Goal: Task Accomplishment & Management: Manage account settings

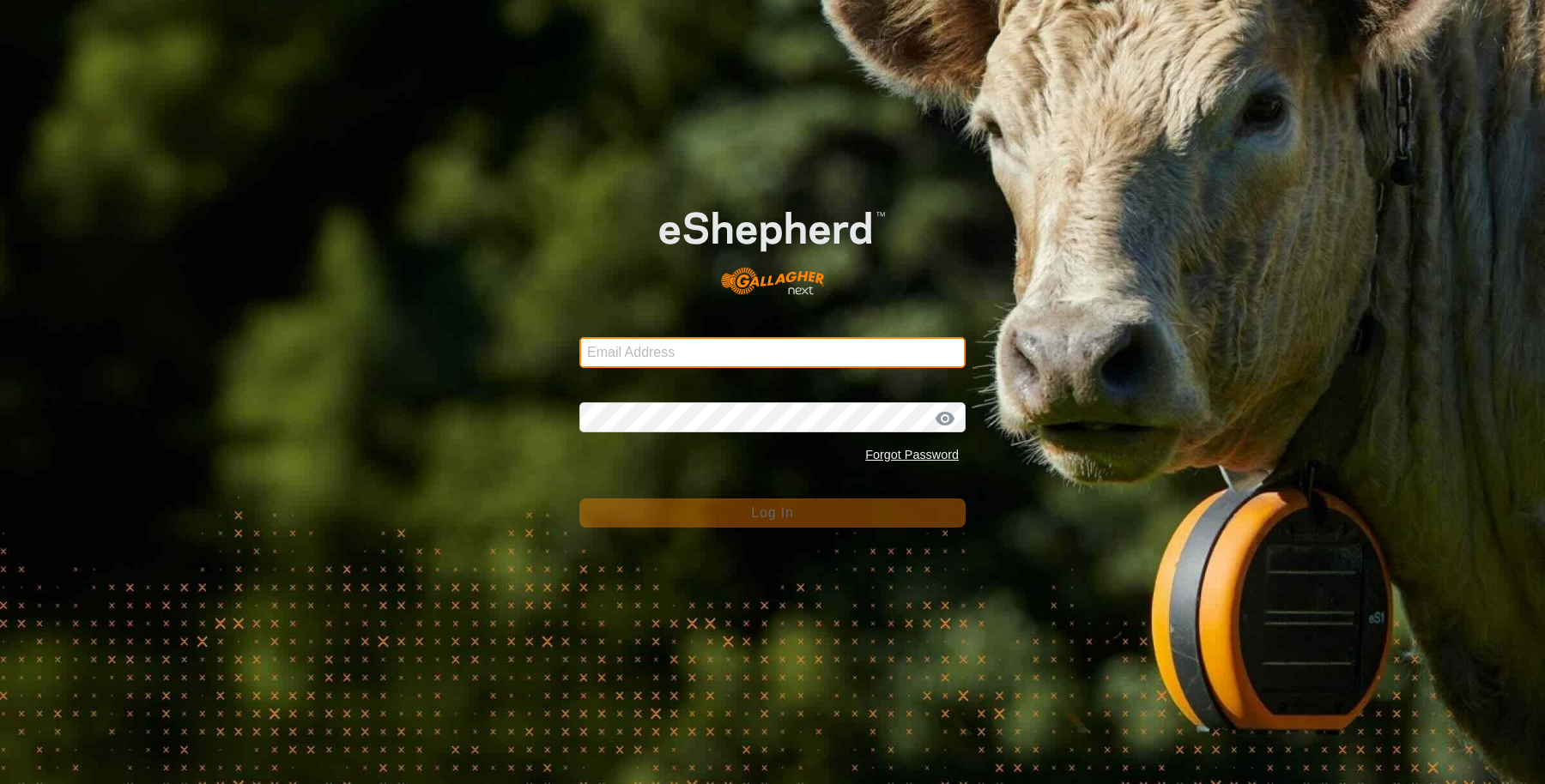
click at [712, 342] on input "Email Address" at bounding box center [772, 352] width 386 height 31
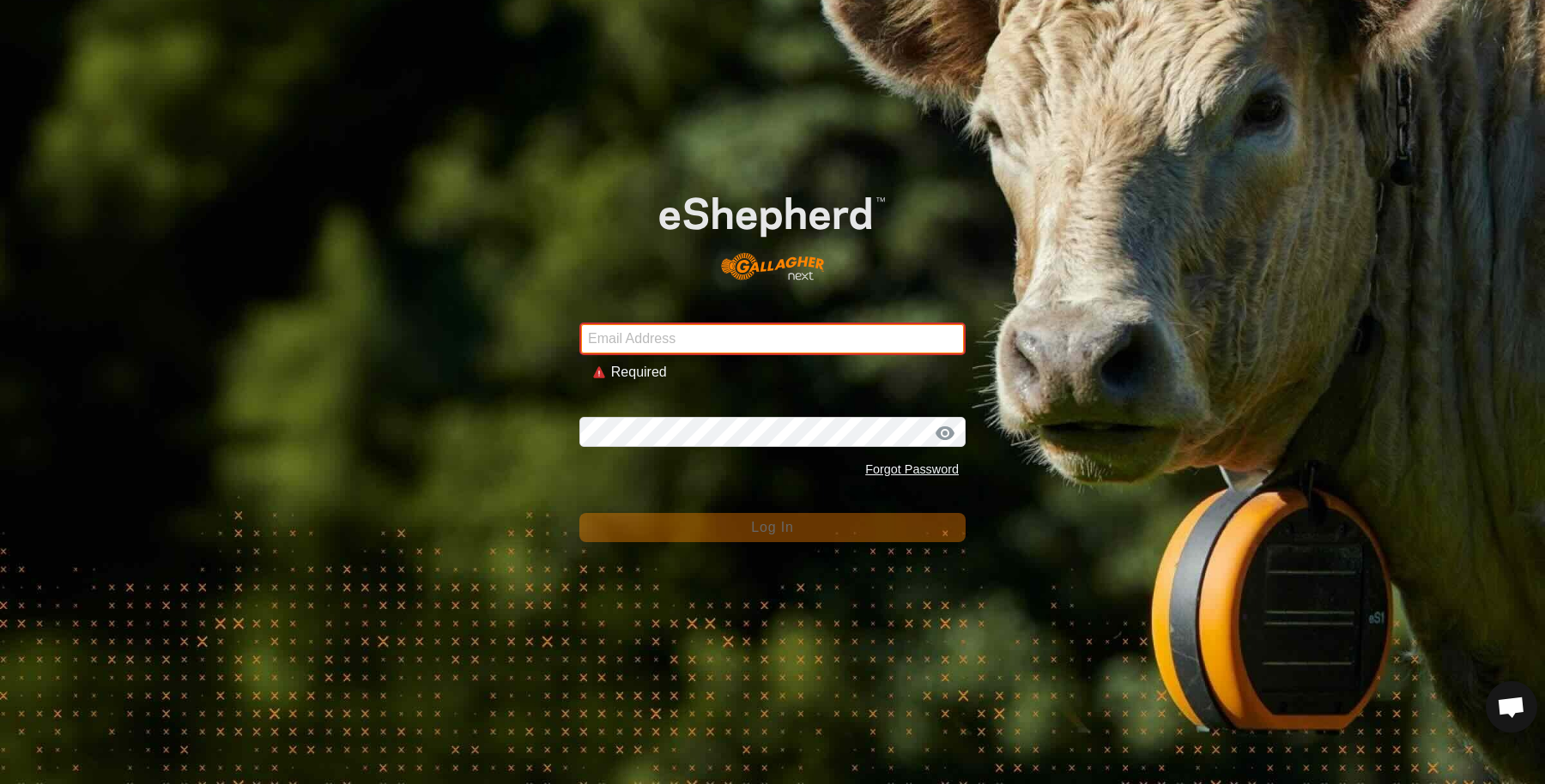
type input "[EMAIL_ADDRESS][DOMAIN_NAME]"
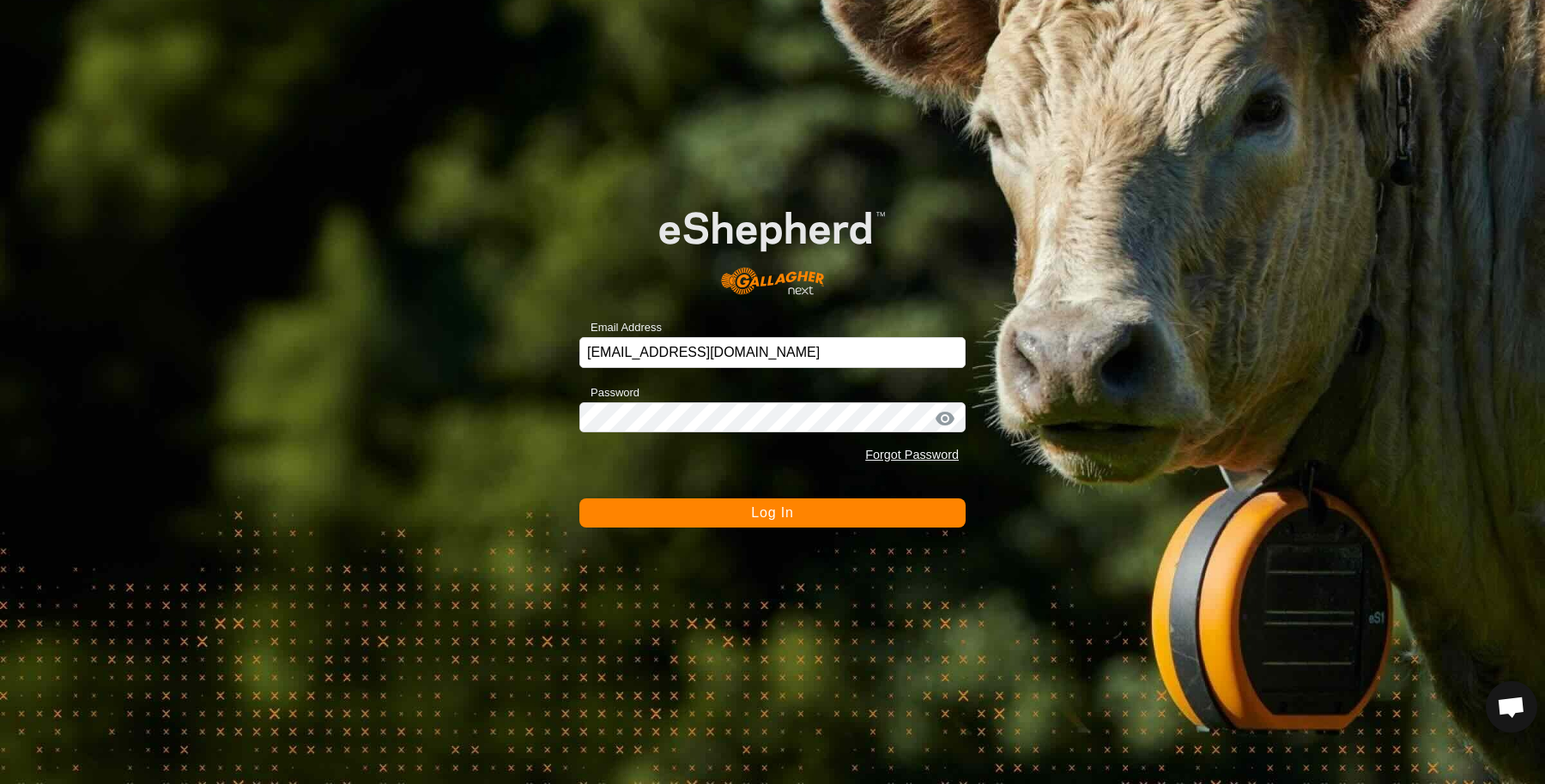
click at [691, 527] on button "Log In" at bounding box center [772, 513] width 386 height 29
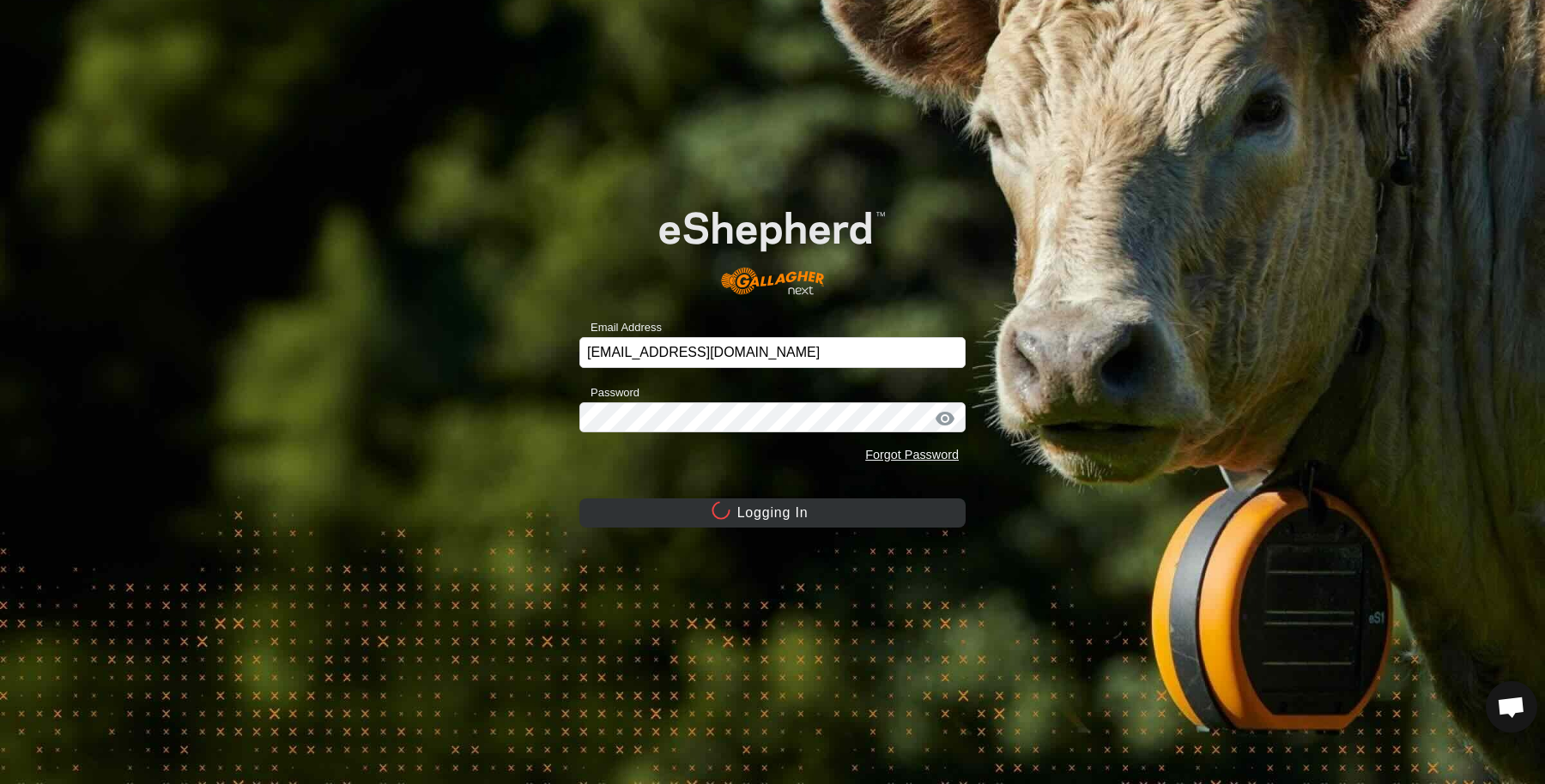
drag, startPoint x: 686, startPoint y: 517, endPoint x: 659, endPoint y: 515, distance: 27.1
click at [659, 515] on button "Logging In" at bounding box center [772, 513] width 386 height 29
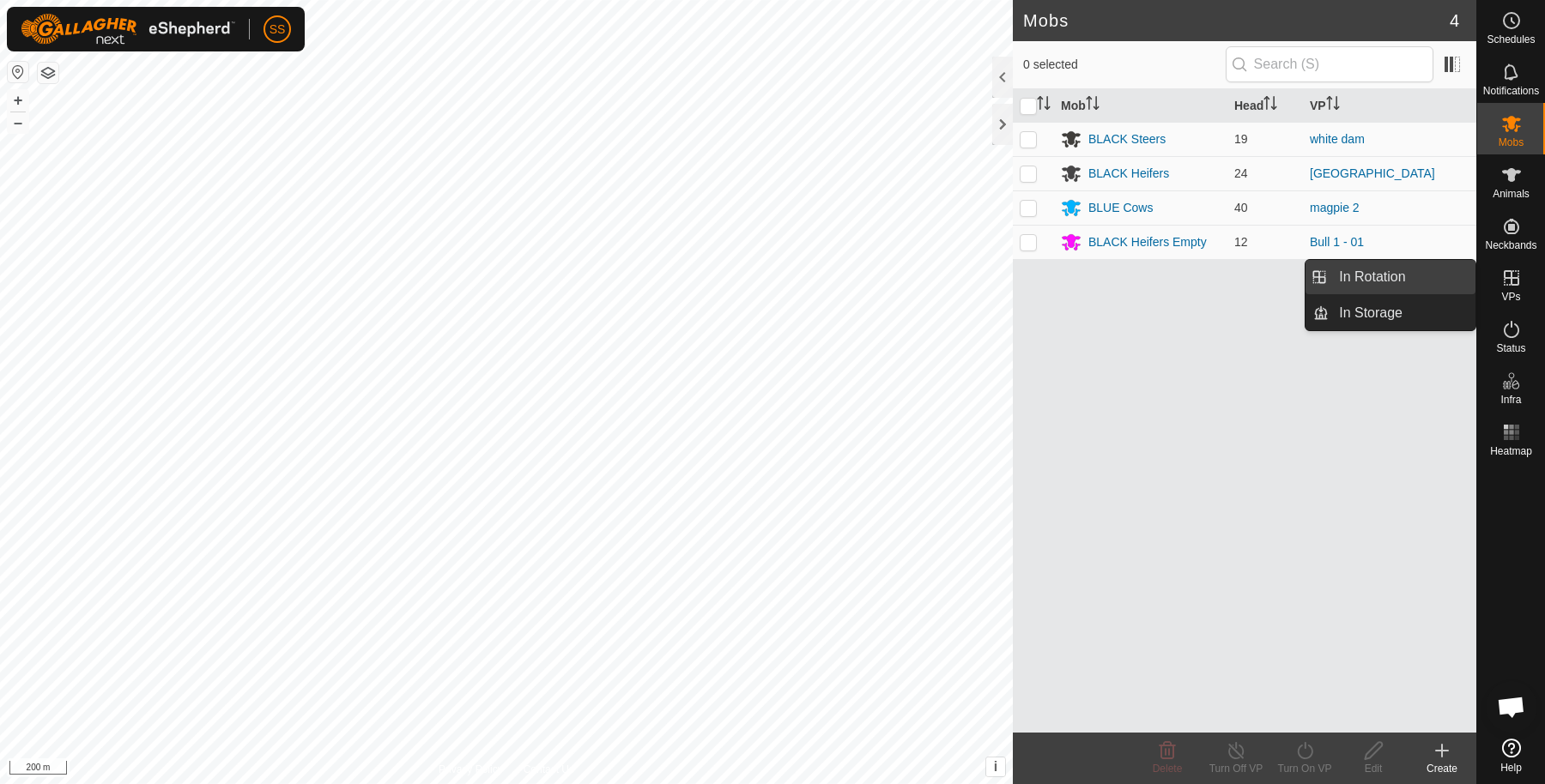
click at [1435, 273] on link "In Rotation" at bounding box center [1402, 277] width 147 height 35
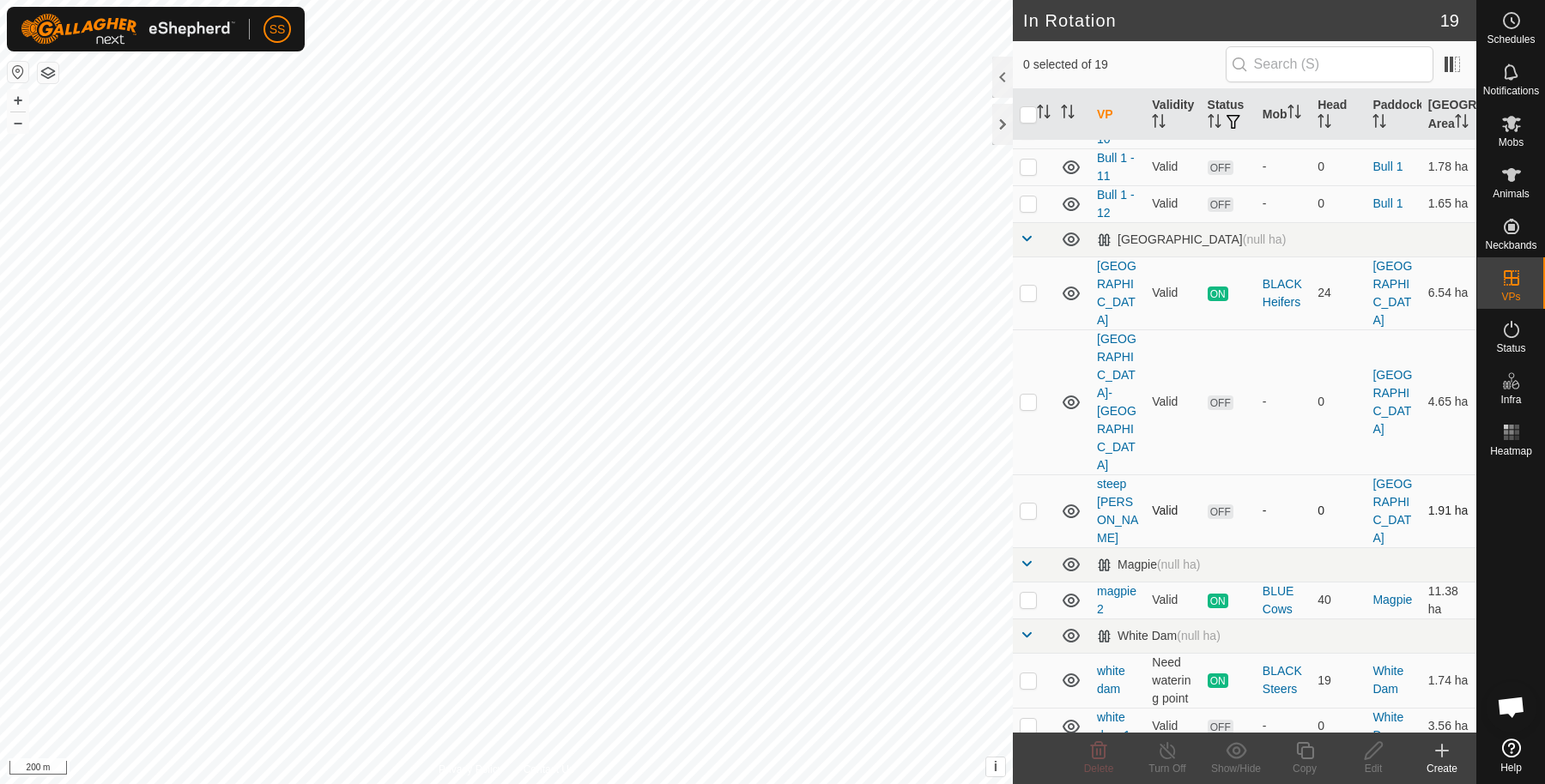
scroll to position [419, 0]
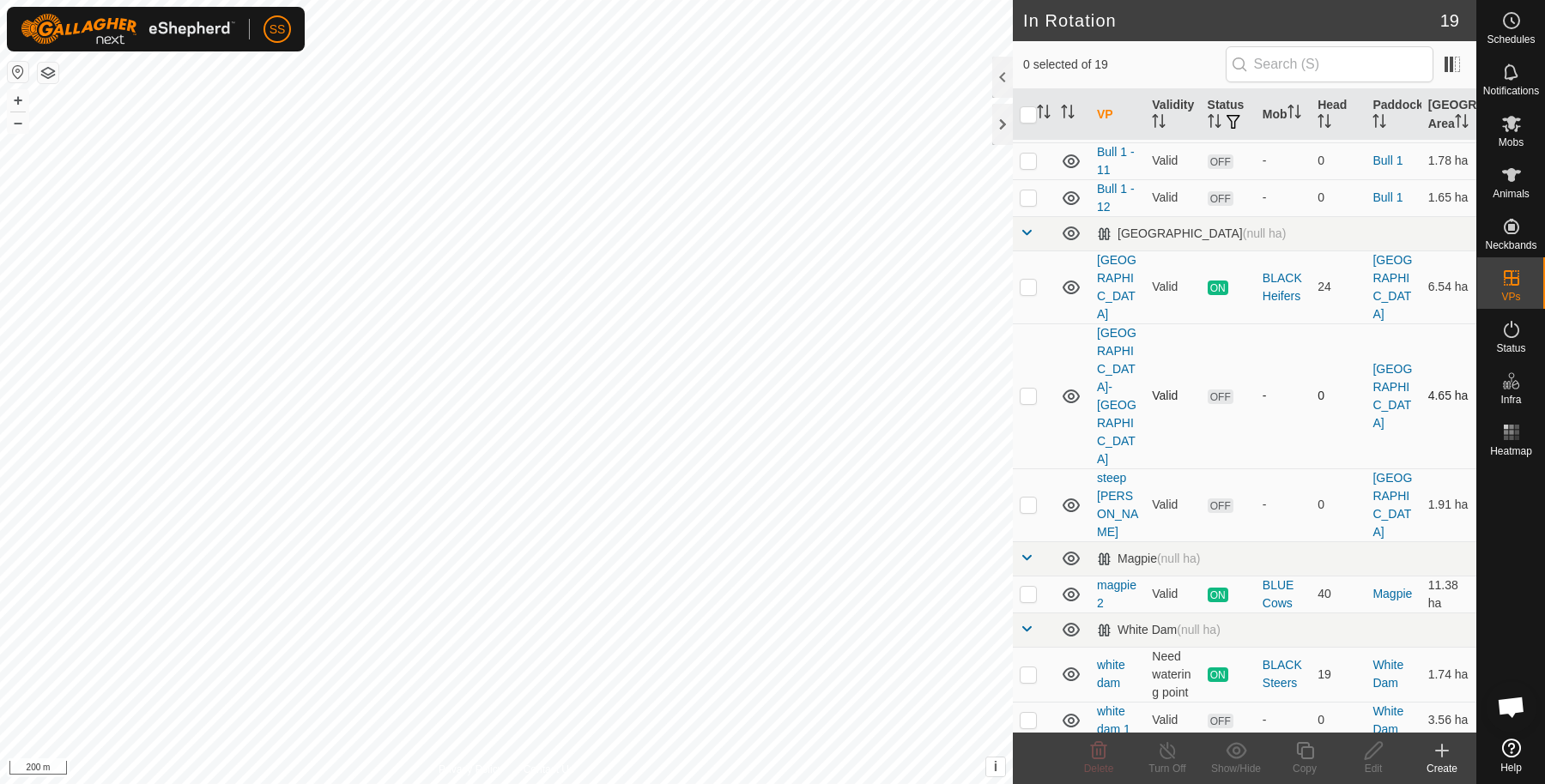
click at [1030, 389] on p-checkbox at bounding box center [1028, 395] width 17 height 14
checkbox input "true"
click at [1022, 497] on p-checkbox at bounding box center [1028, 504] width 17 height 14
checkbox input "true"
click at [1018, 380] on td at bounding box center [1033, 395] width 41 height 145
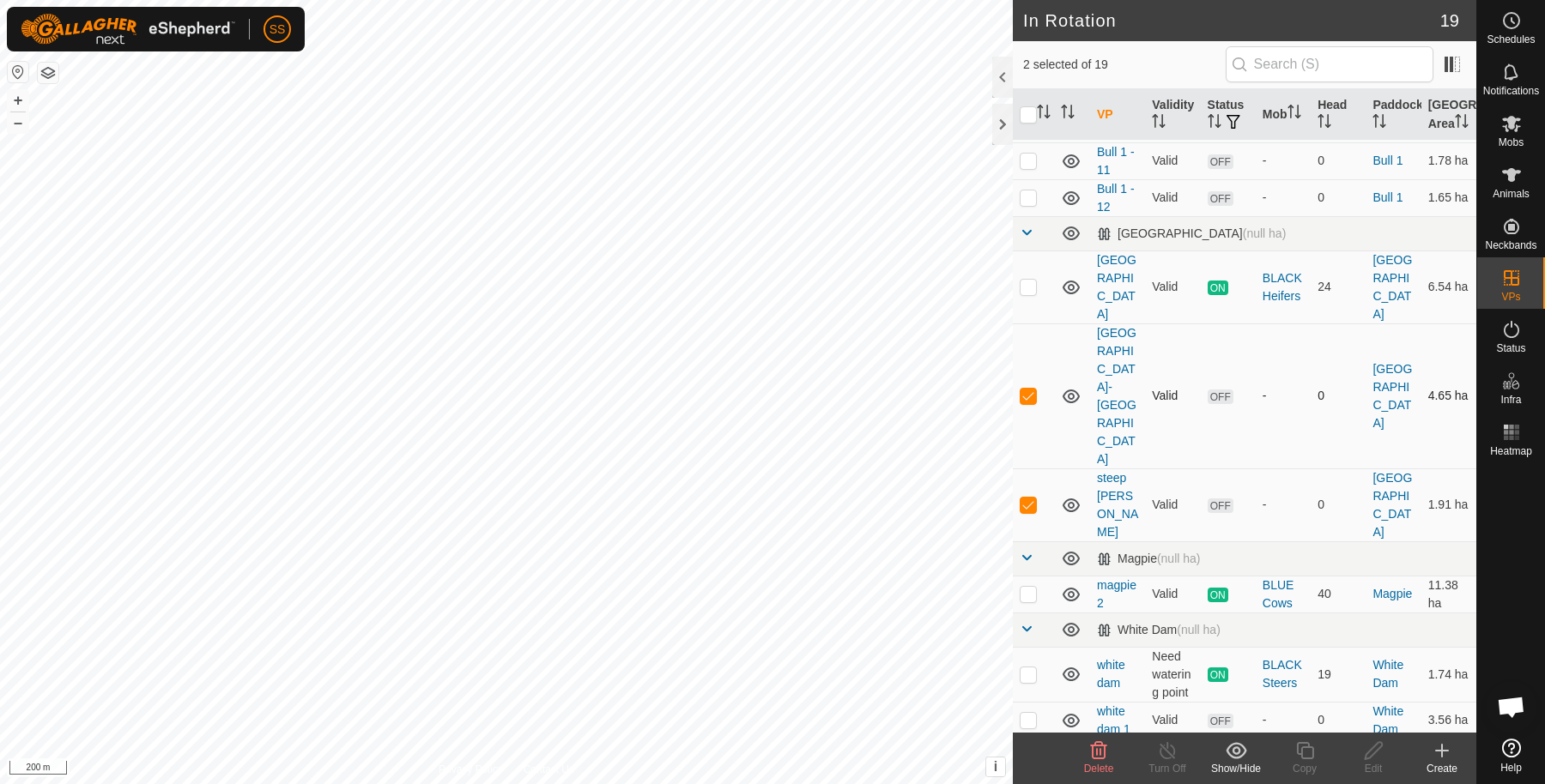
checkbox input "false"
click at [1028, 468] on td at bounding box center [1033, 504] width 41 height 73
checkbox input "false"
click at [1027, 293] on p-checkbox at bounding box center [1028, 286] width 17 height 14
checkbox input "true"
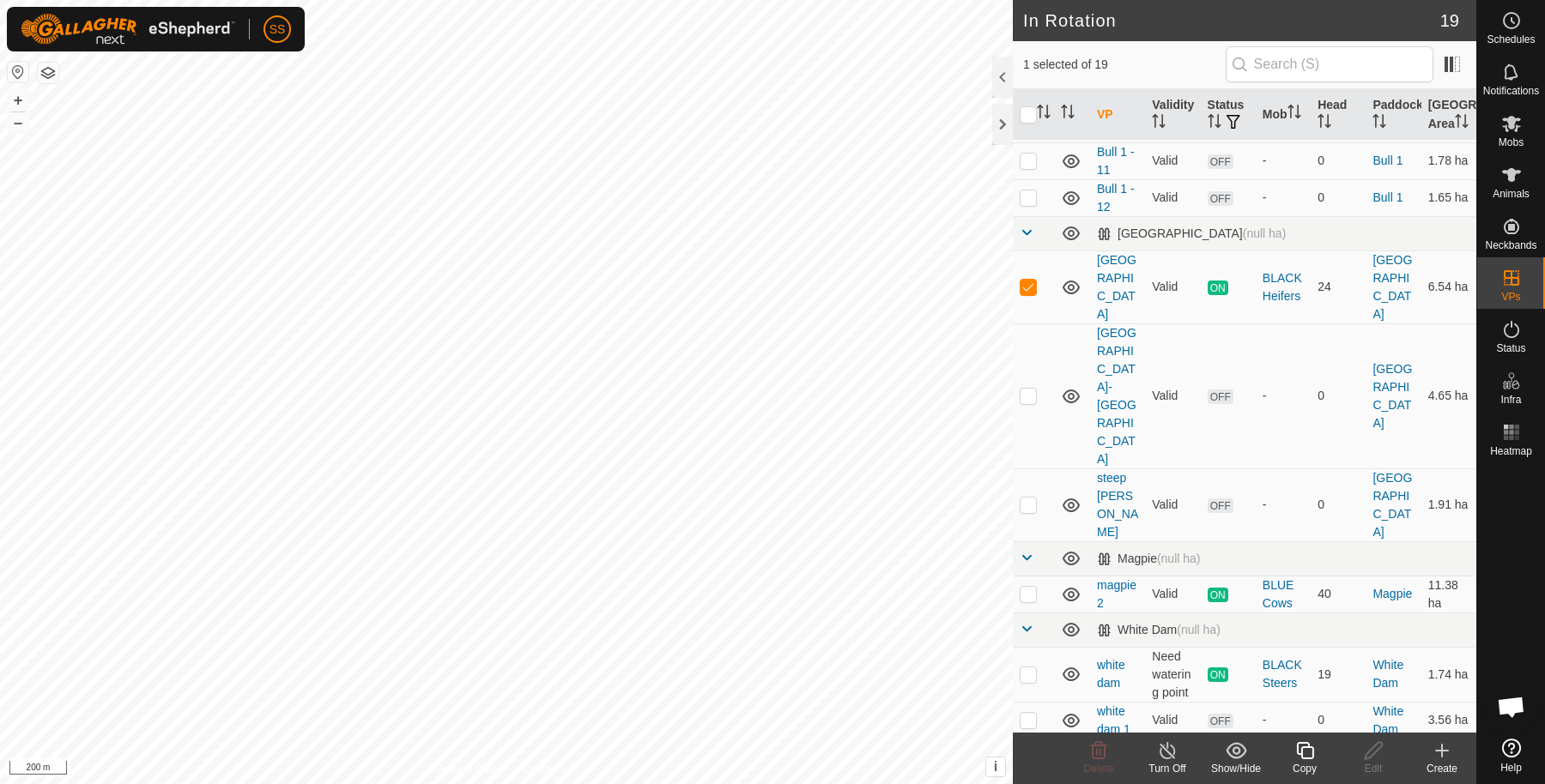
click at [1292, 750] on copy-svg-icon at bounding box center [1304, 750] width 68 height 21
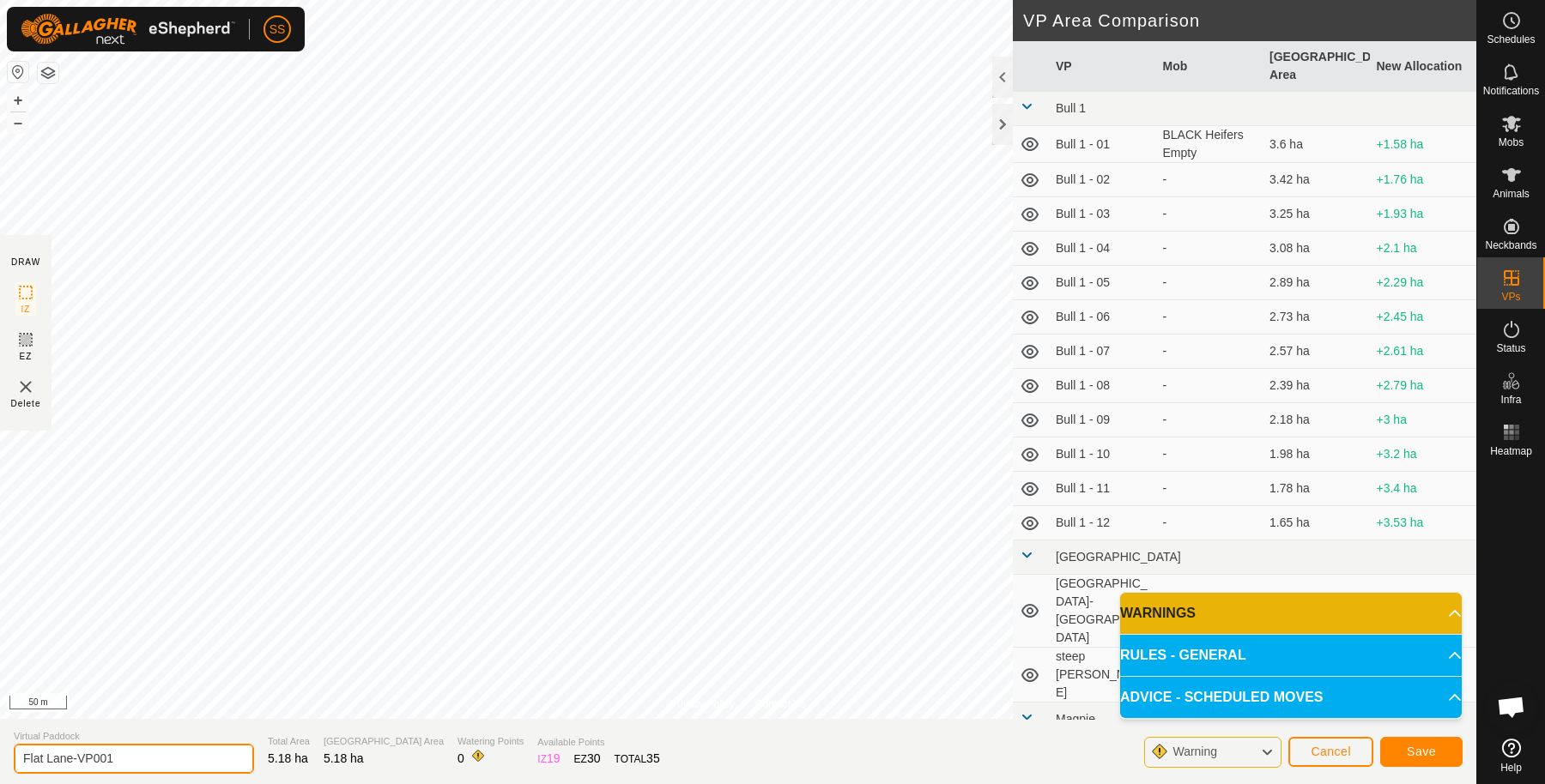
click at [154, 755] on input "Flat Lane-VP001" at bounding box center [134, 759] width 240 height 30
type input "Flat South"
click at [1402, 749] on button "Save" at bounding box center [1421, 751] width 82 height 30
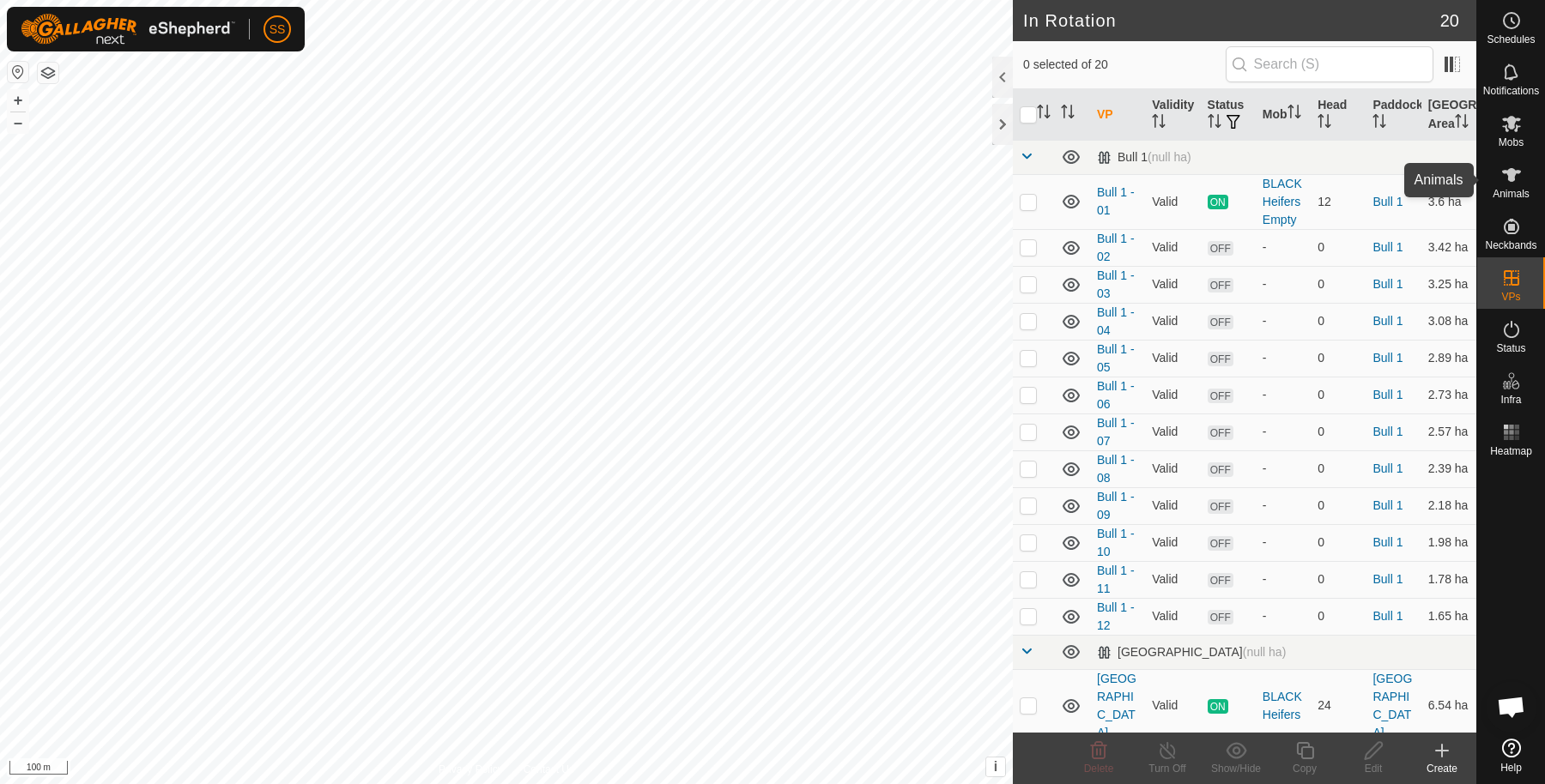
click at [1490, 187] on div "Animals" at bounding box center [1511, 180] width 67 height 52
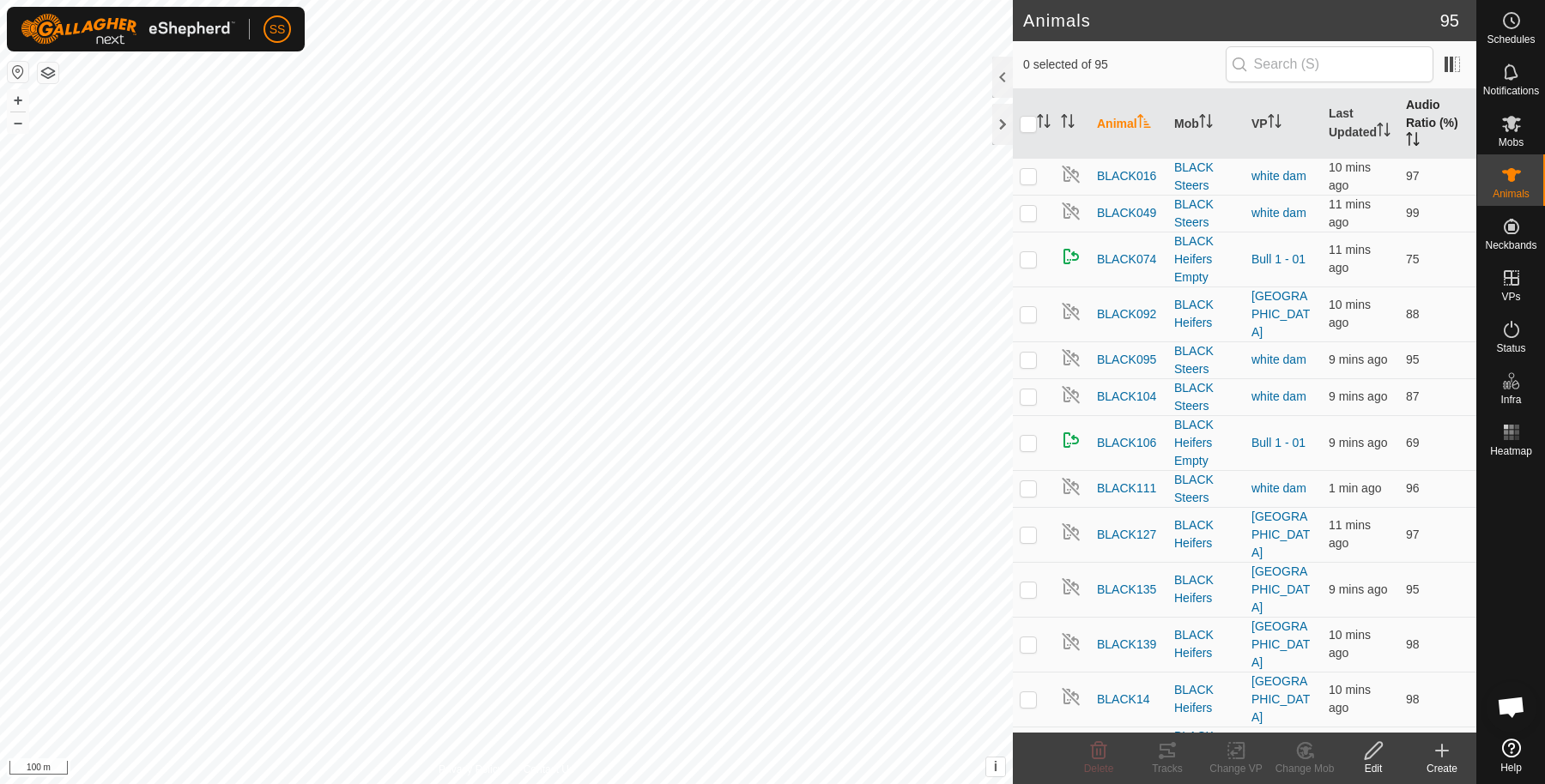
click at [1419, 121] on th "Audio Ratio (%)" at bounding box center [1438, 124] width 77 height 69
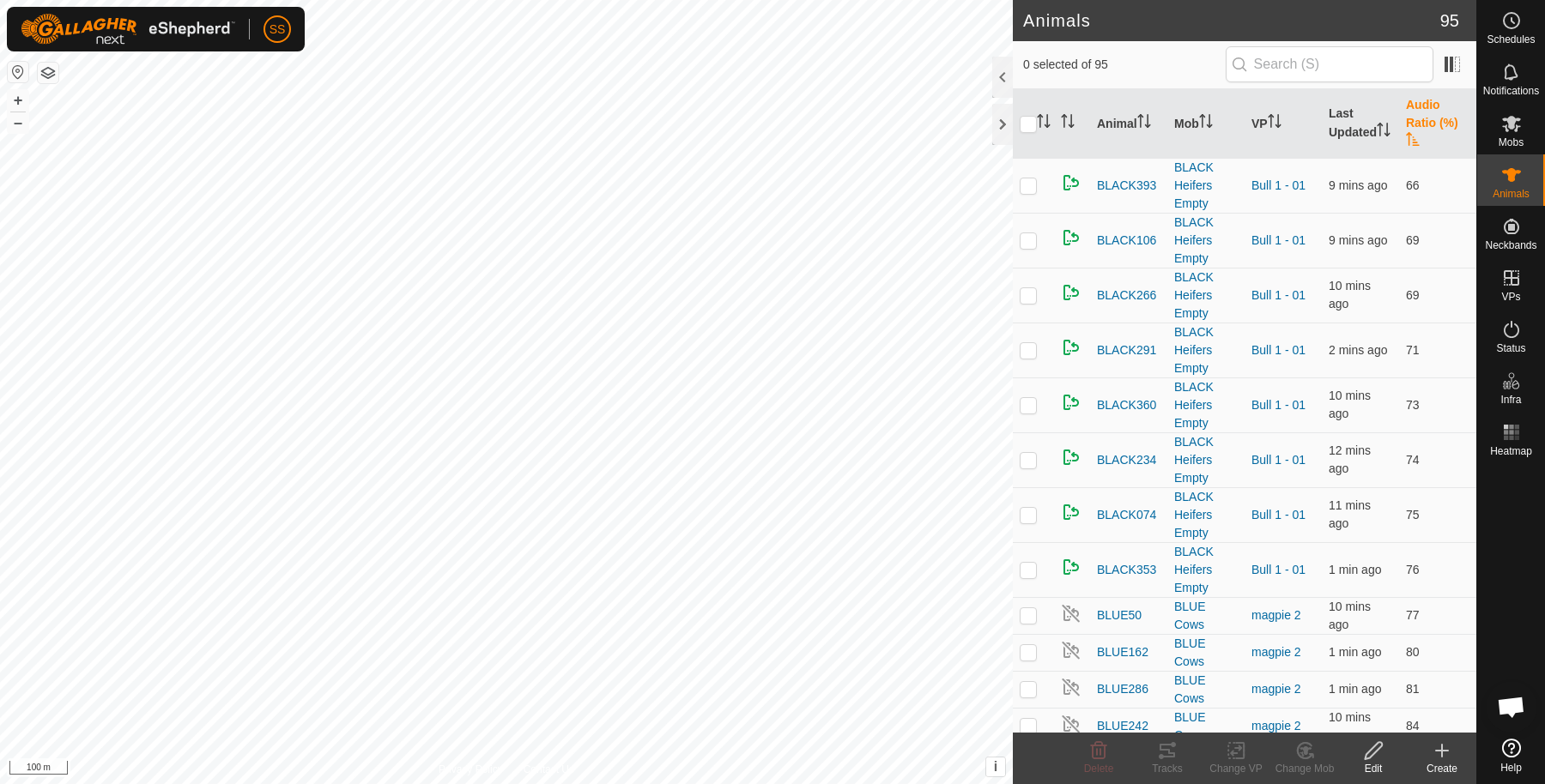
click at [1403, 125] on th "Audio Ratio (%)" at bounding box center [1438, 124] width 77 height 69
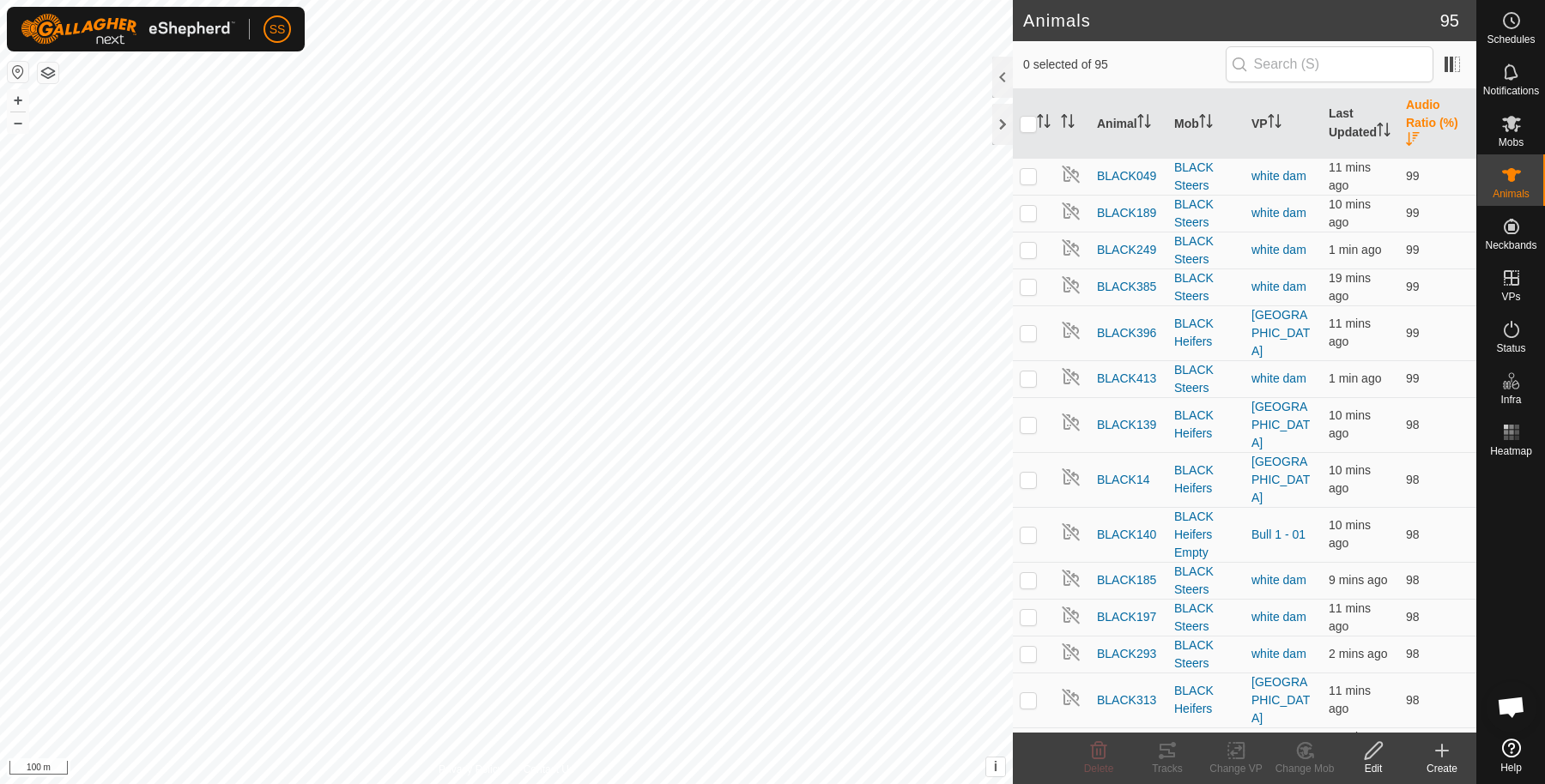
drag, startPoint x: 1412, startPoint y: 125, endPoint x: 1402, endPoint y: 152, distance: 28.8
click at [1412, 123] on th "Audio Ratio (%)" at bounding box center [1438, 124] width 77 height 69
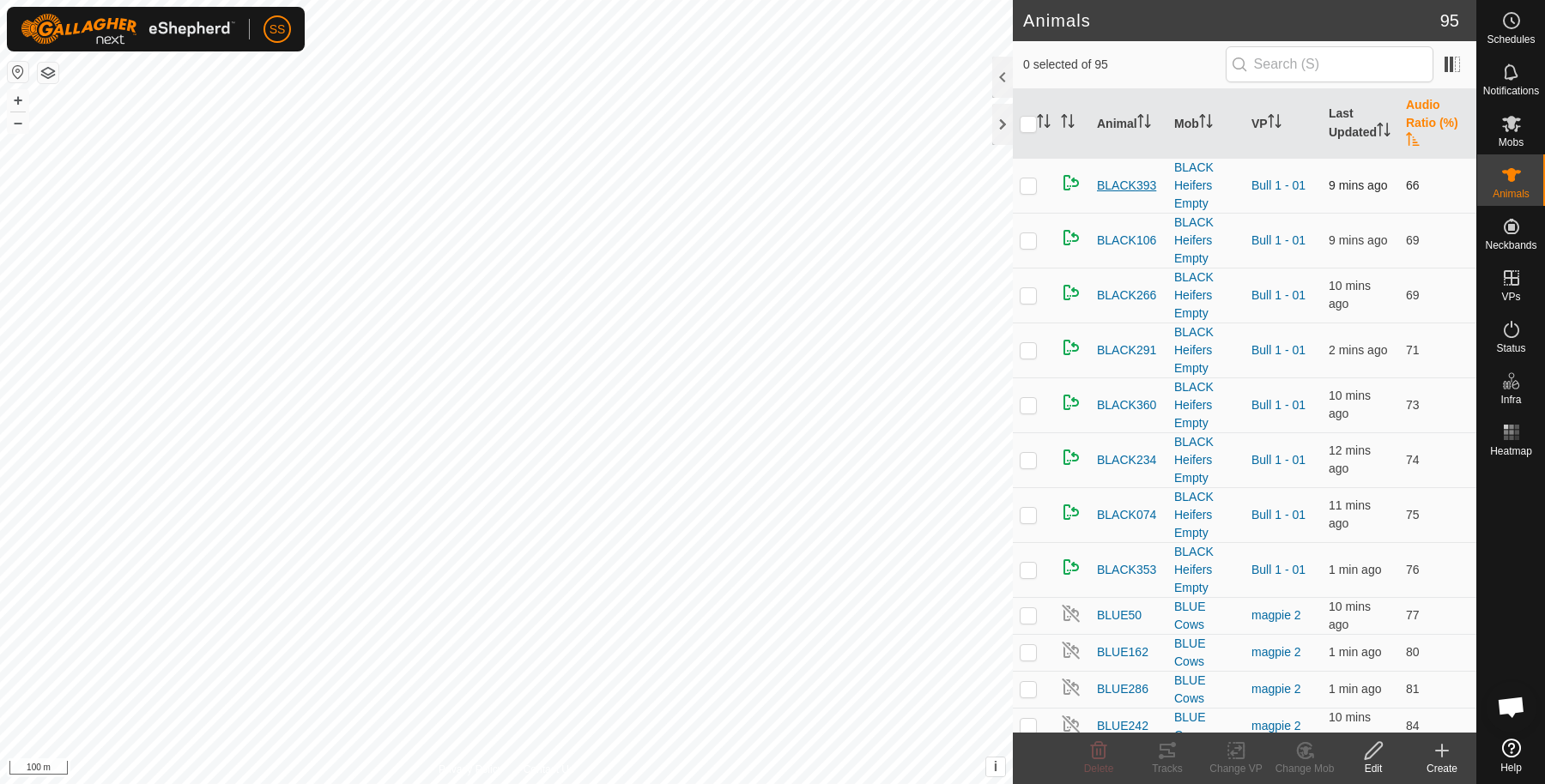
click at [1111, 186] on span "BLACK393" at bounding box center [1126, 186] width 59 height 18
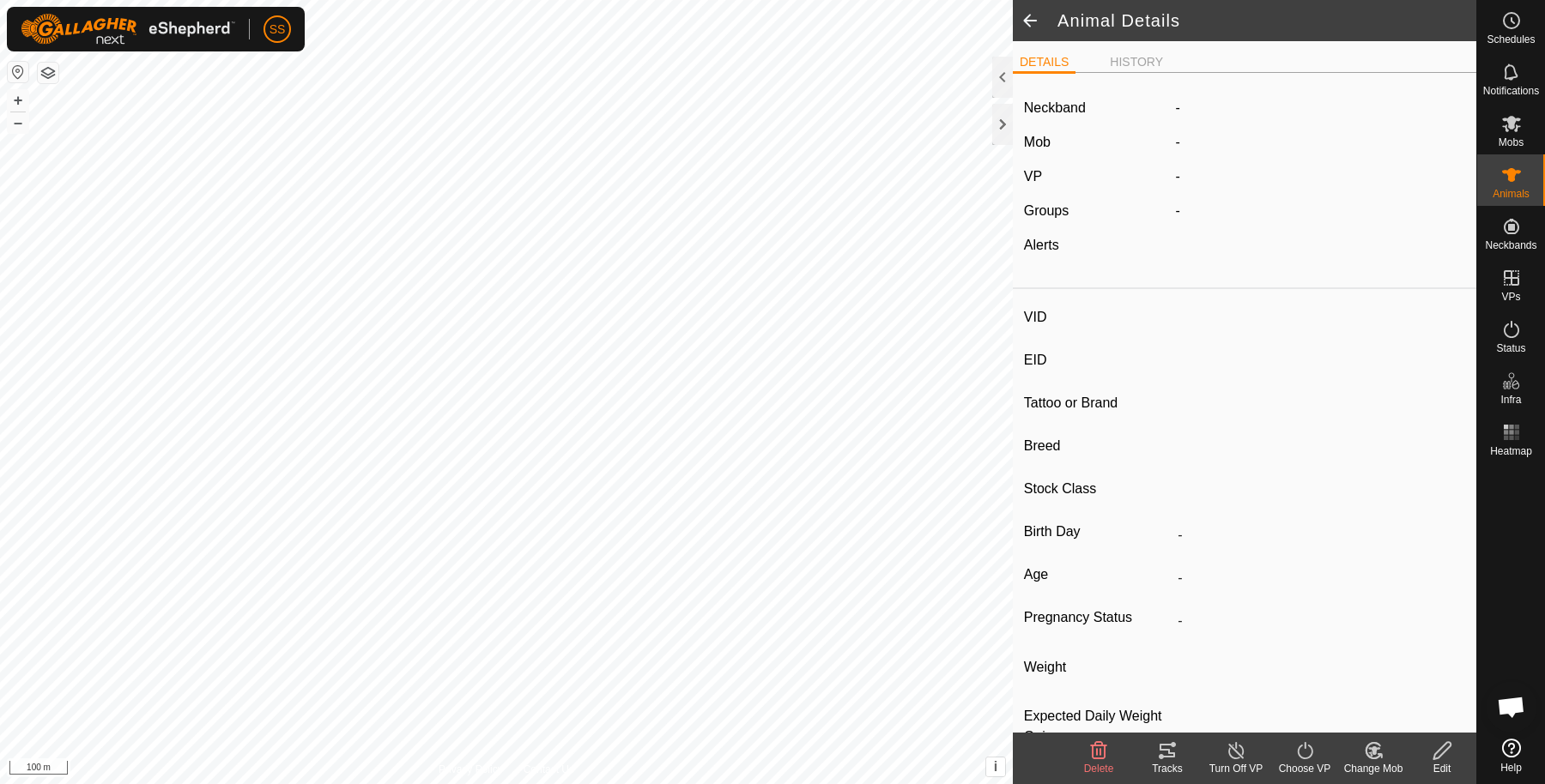
type input "BLACK393"
type input "982123824083361"
type input "-"
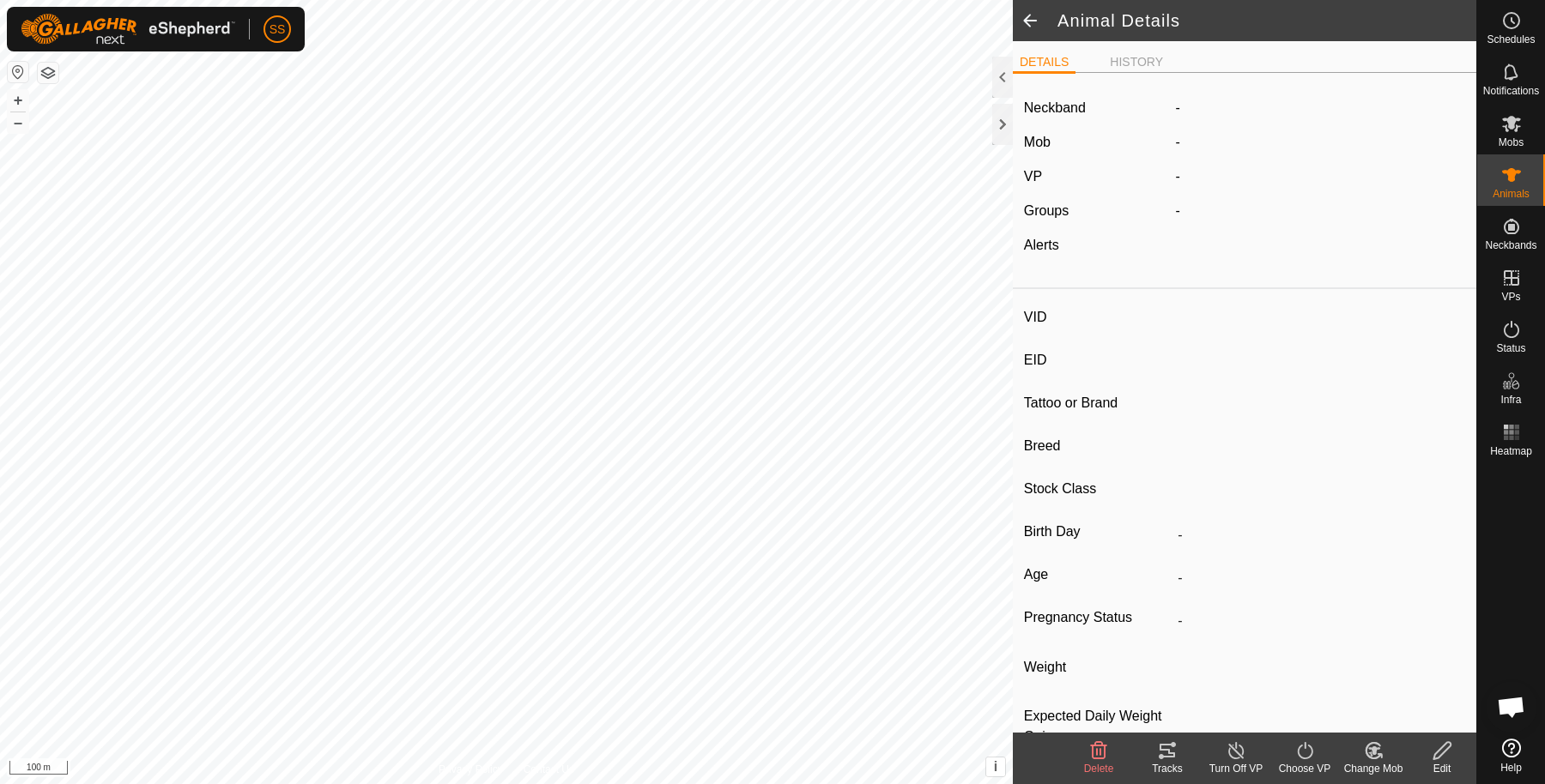
type input "404 kg"
type input "-"
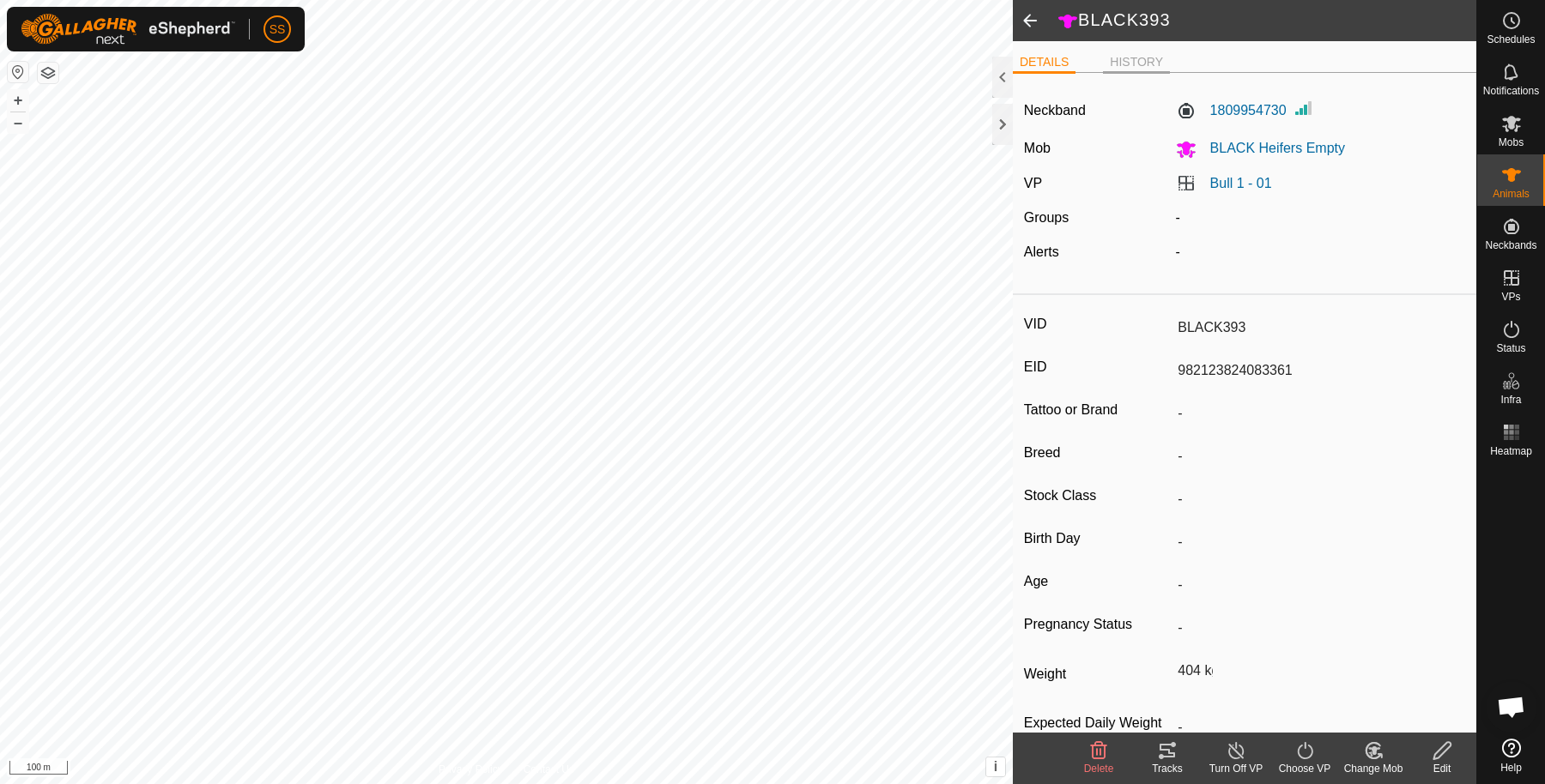
click at [1133, 66] on li "HISTORY" at bounding box center [1136, 63] width 67 height 21
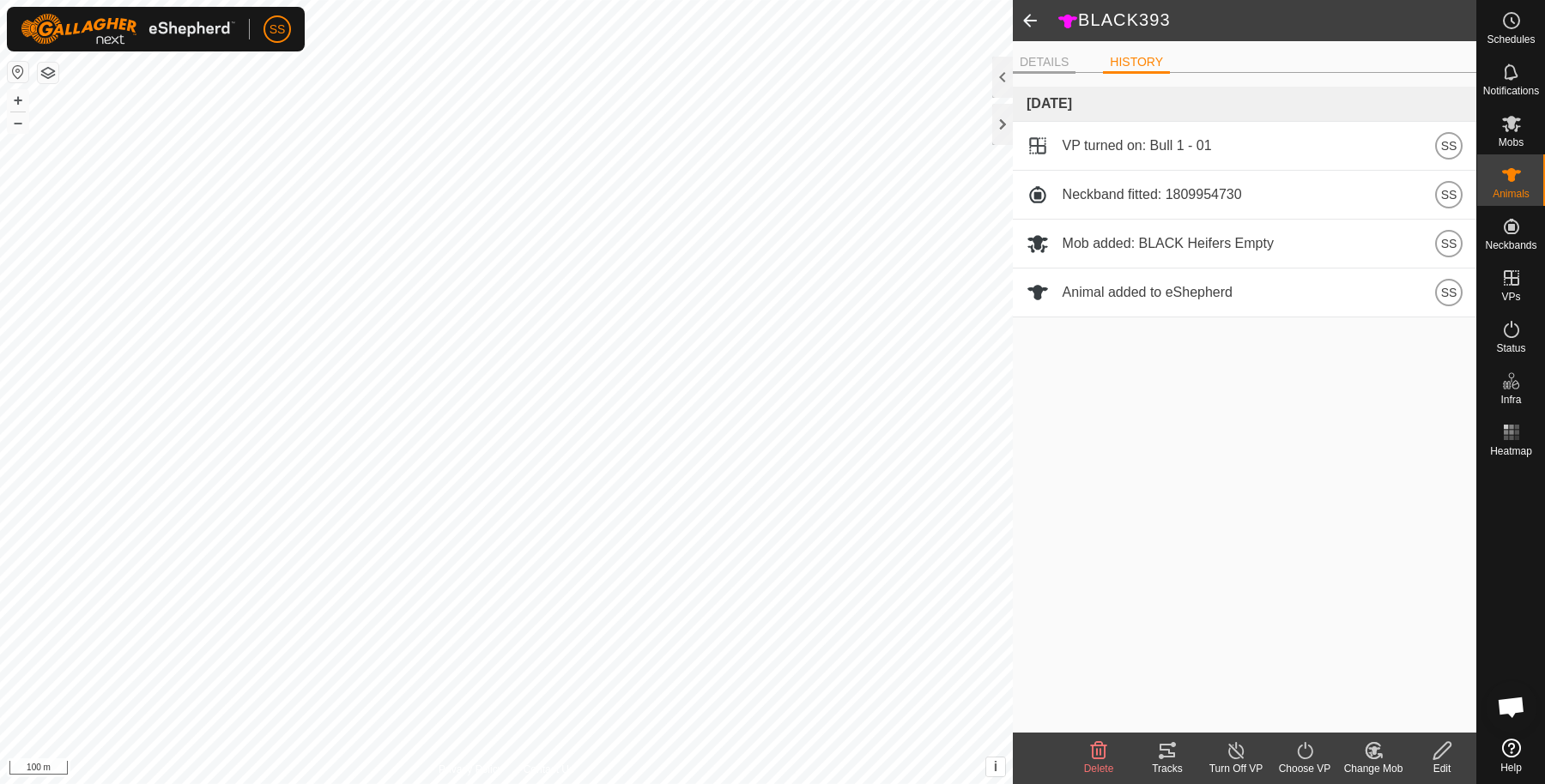
click at [1046, 66] on li "DETAILS" at bounding box center [1044, 63] width 63 height 21
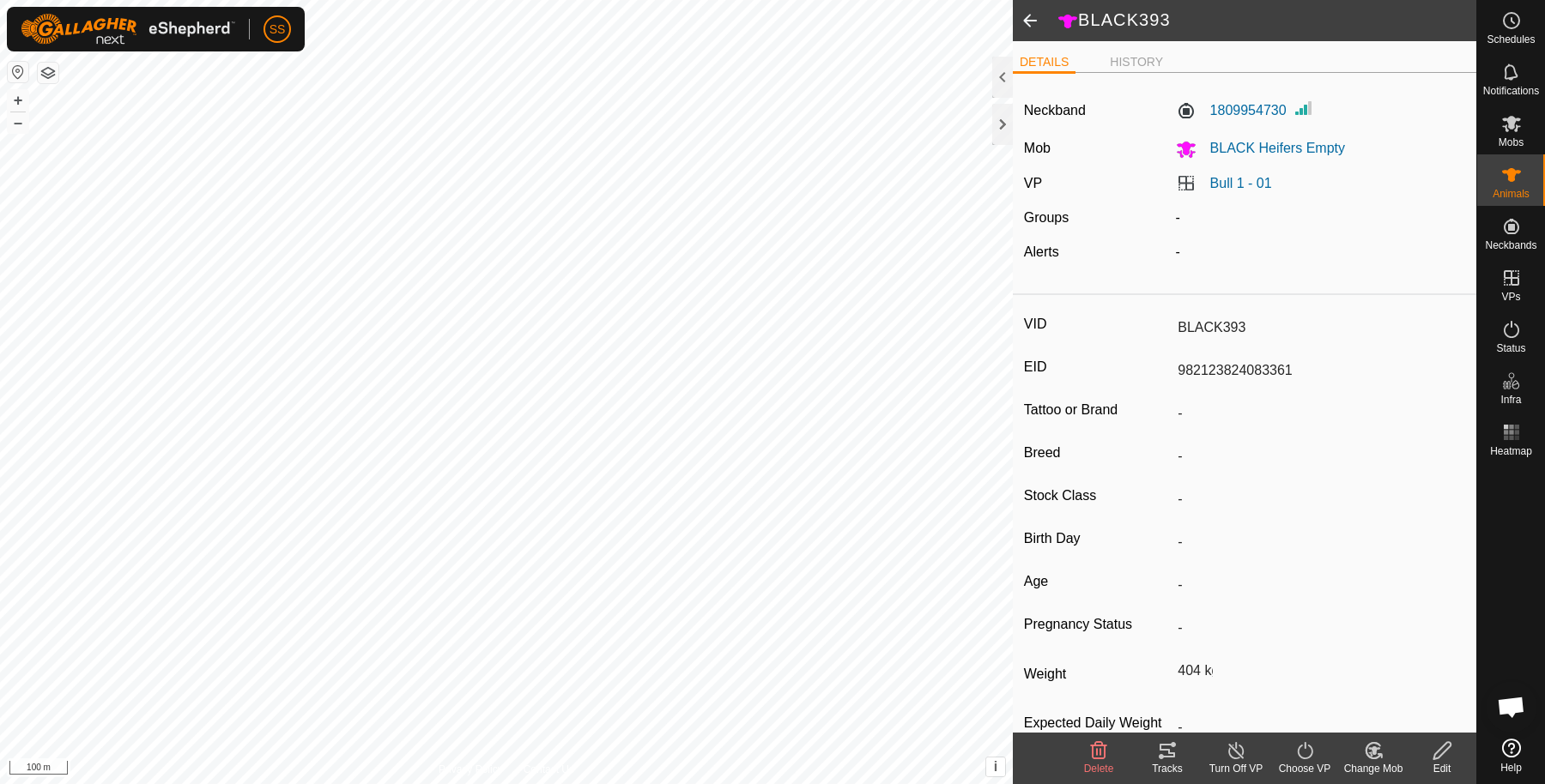
click at [1034, 31] on span at bounding box center [1030, 20] width 35 height 41
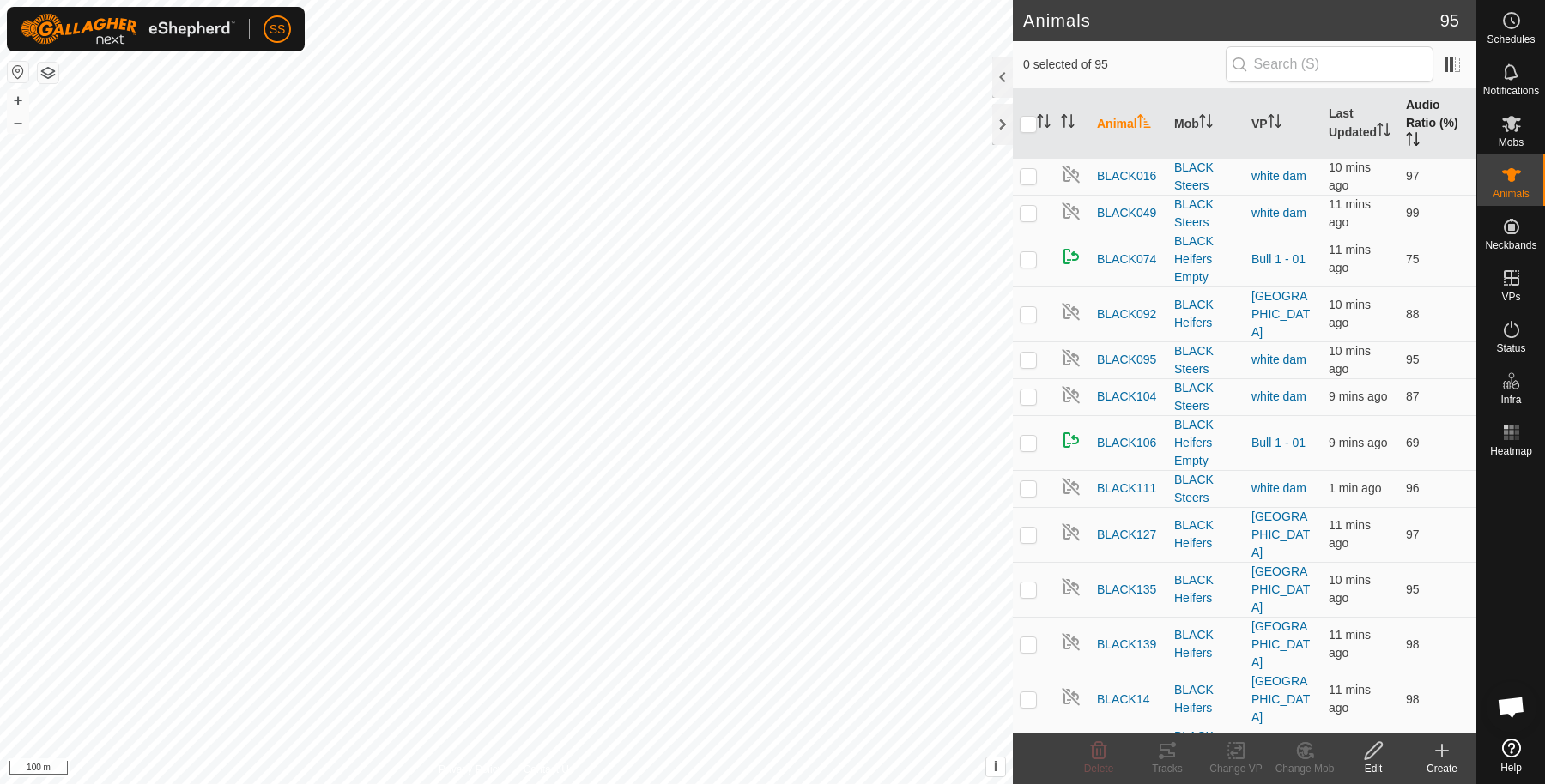
click at [1399, 134] on th "Audio Ratio (%)" at bounding box center [1438, 124] width 77 height 69
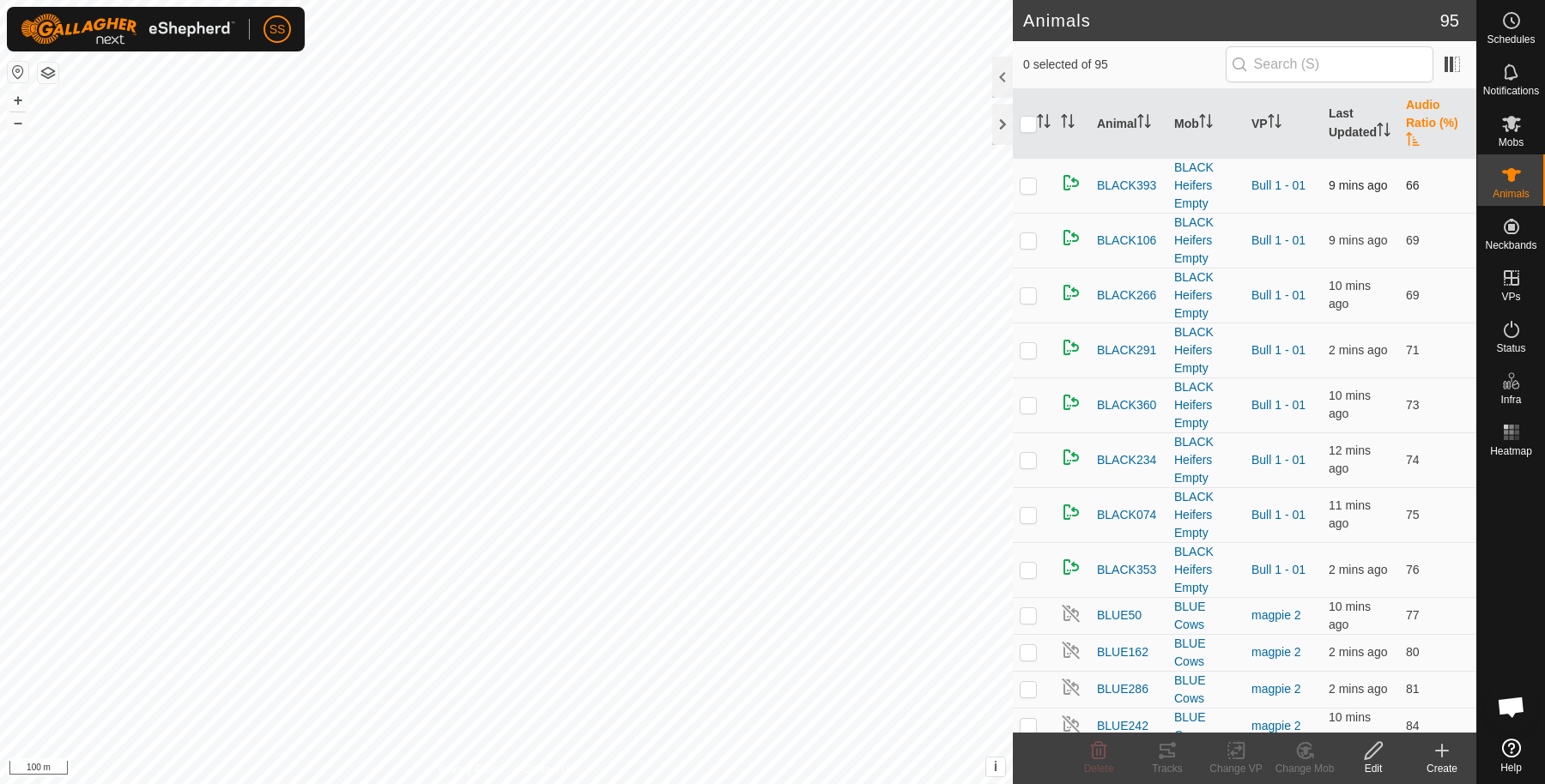
click at [1027, 186] on p-checkbox at bounding box center [1028, 185] width 17 height 14
click at [1161, 755] on icon at bounding box center [1161, 757] width 5 height 5
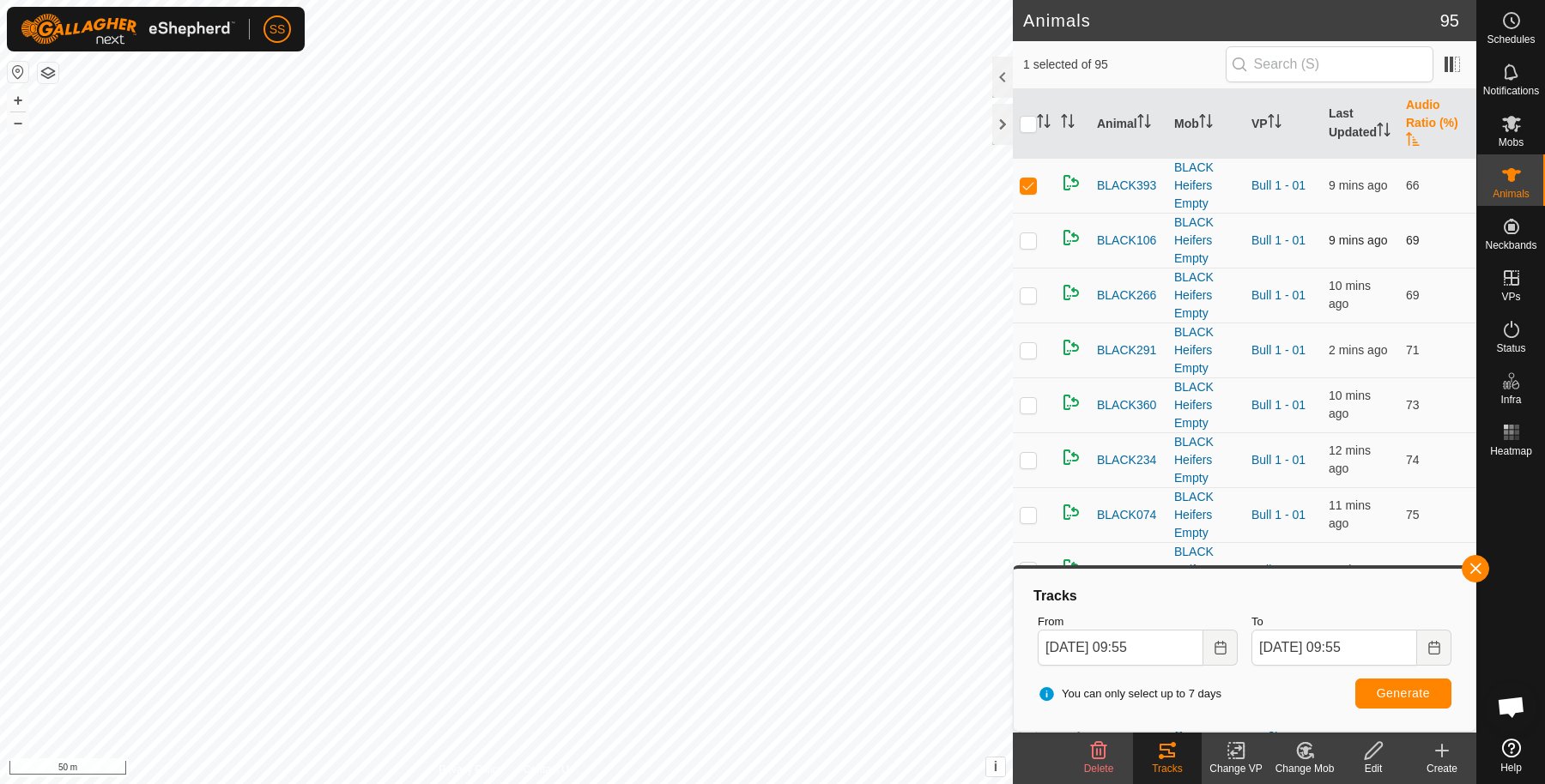
drag, startPoint x: 1026, startPoint y: 187, endPoint x: 1023, endPoint y: 243, distance: 56.1
click at [1026, 188] on p-checkbox at bounding box center [1028, 185] width 17 height 14
checkbox input "false"
click at [1022, 244] on p-checkbox at bounding box center [1028, 239] width 17 height 14
click at [1421, 687] on span "Generate" at bounding box center [1403, 693] width 53 height 14
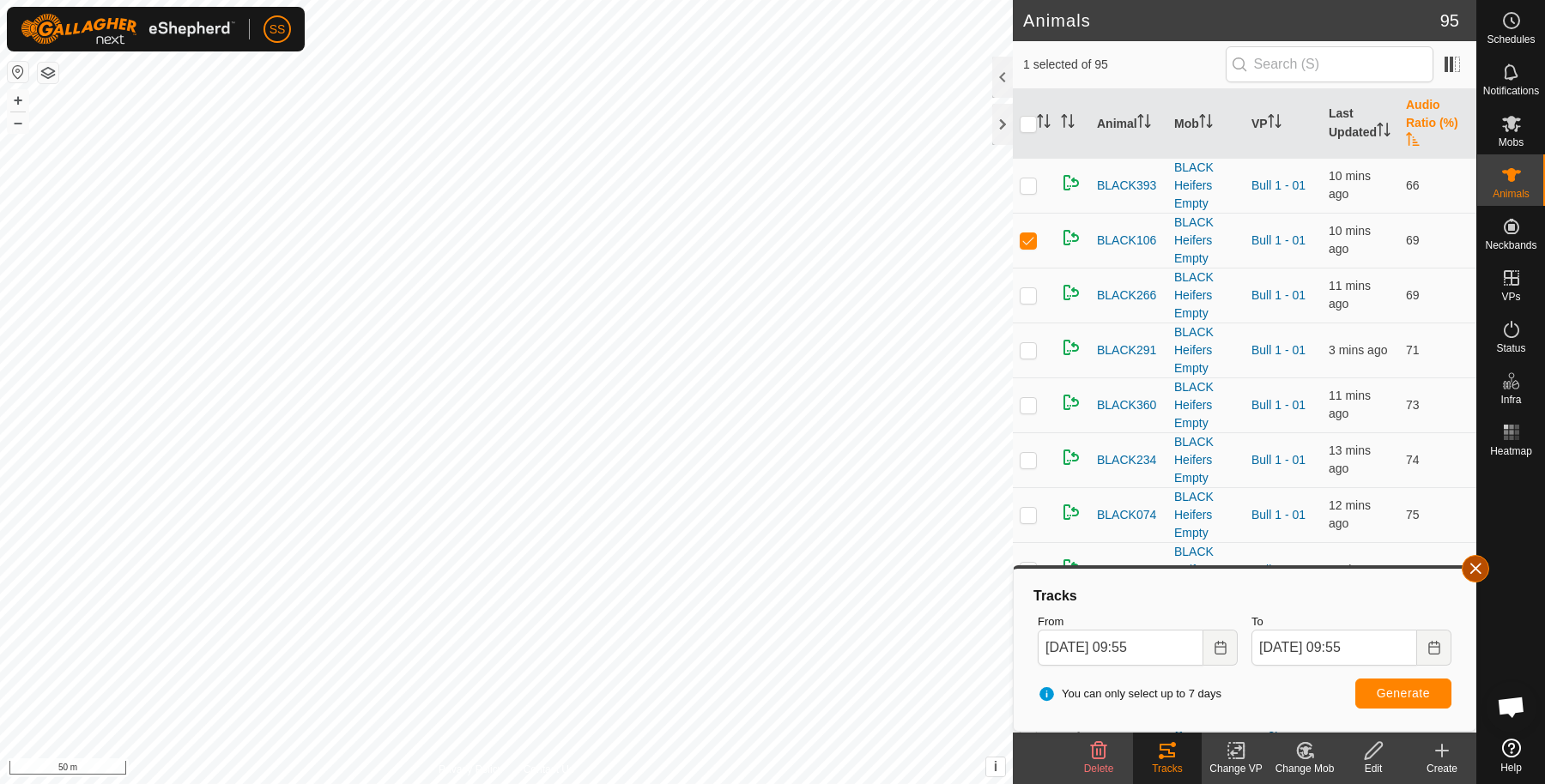
click at [1472, 560] on button "button" at bounding box center [1476, 569] width 27 height 27
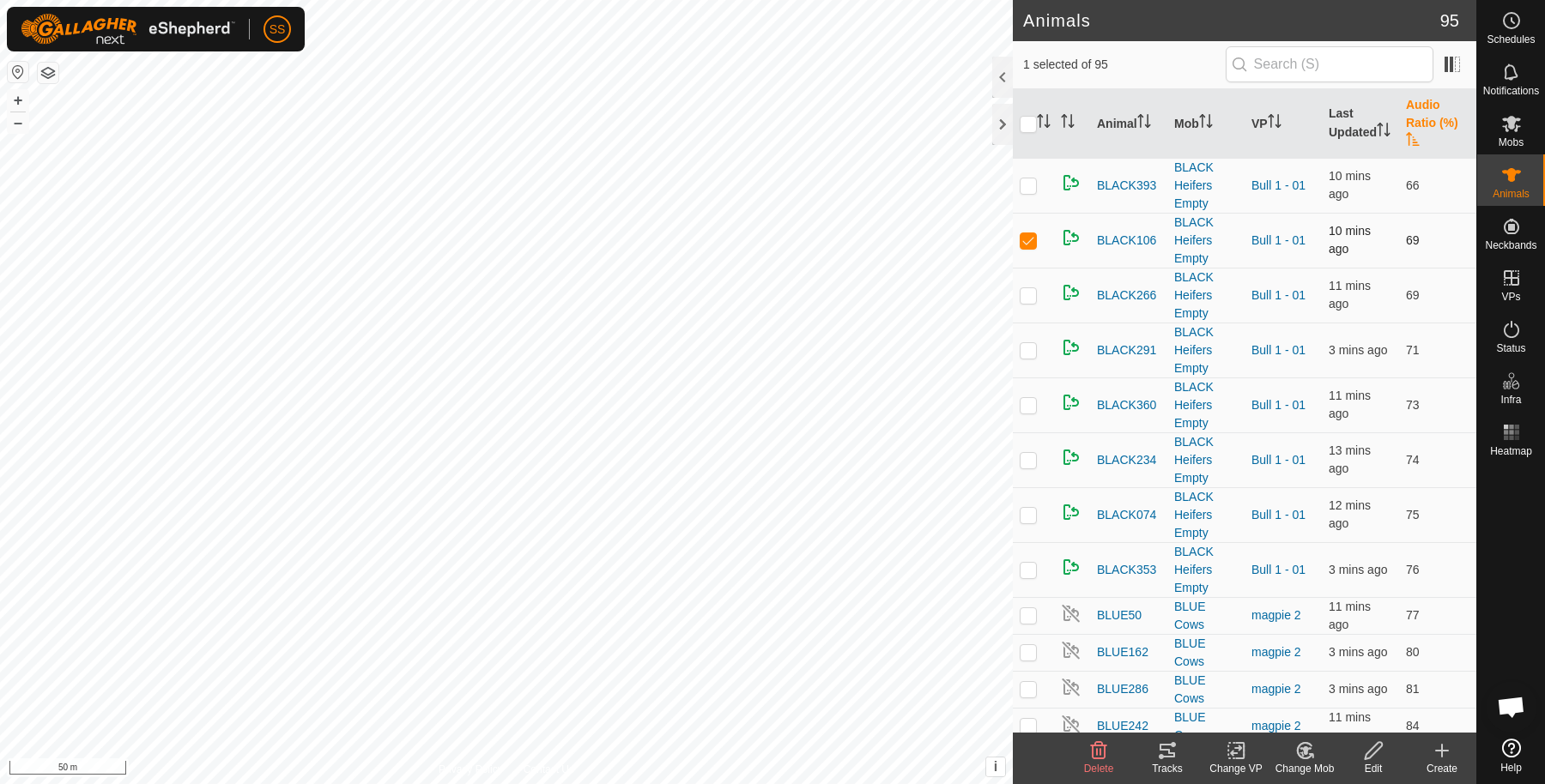
click at [1028, 234] on p-checkbox at bounding box center [1028, 239] width 17 height 14
checkbox input "false"
click at [1032, 290] on p-checkbox at bounding box center [1028, 295] width 17 height 14
click at [1028, 297] on p-checkbox at bounding box center [1028, 295] width 17 height 14
click at [1027, 299] on p-checkbox at bounding box center [1028, 295] width 17 height 14
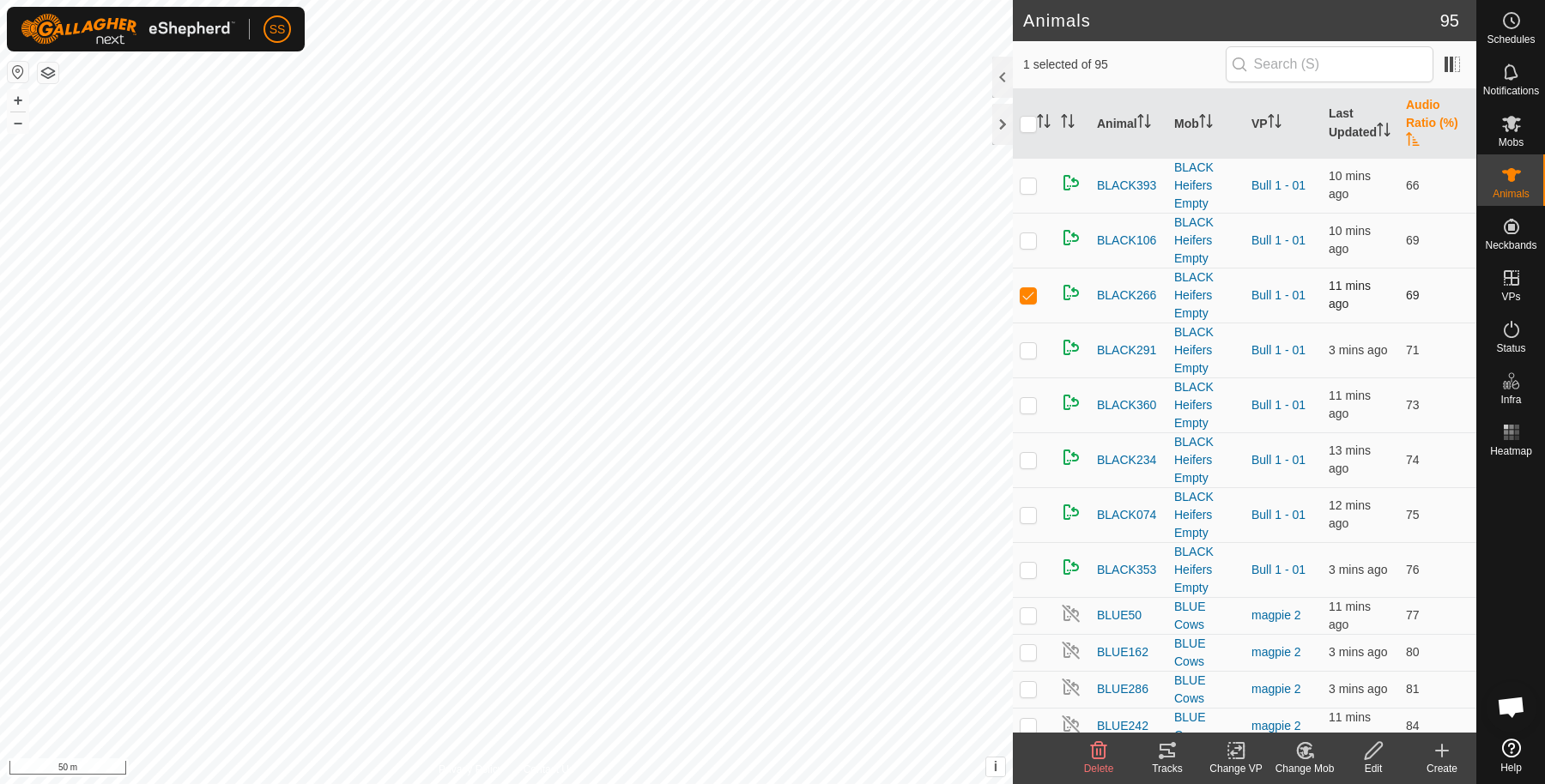
click at [1033, 297] on p-checkbox at bounding box center [1028, 295] width 17 height 14
checkbox input "false"
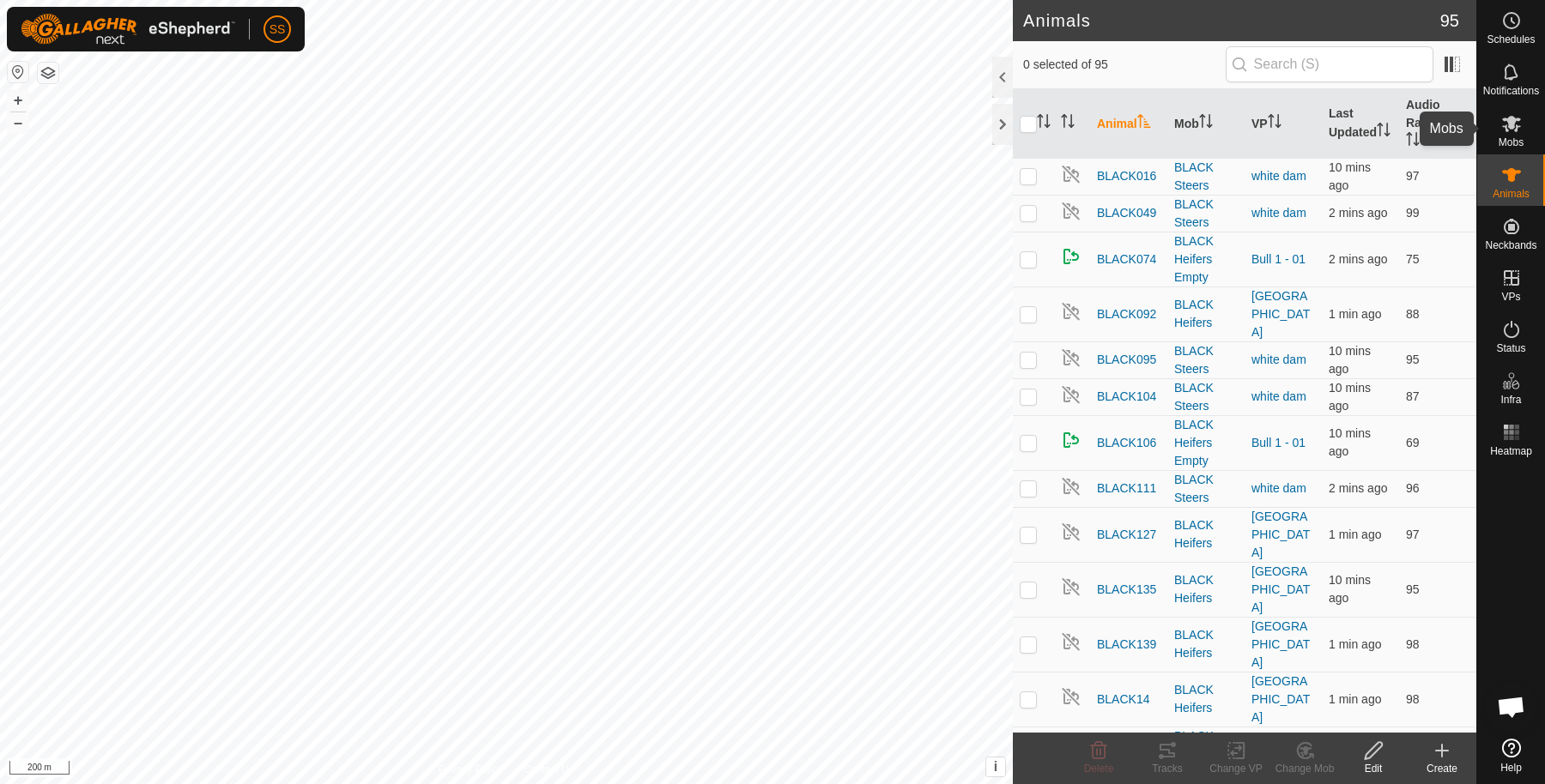
click at [1501, 133] on icon at bounding box center [1511, 123] width 21 height 21
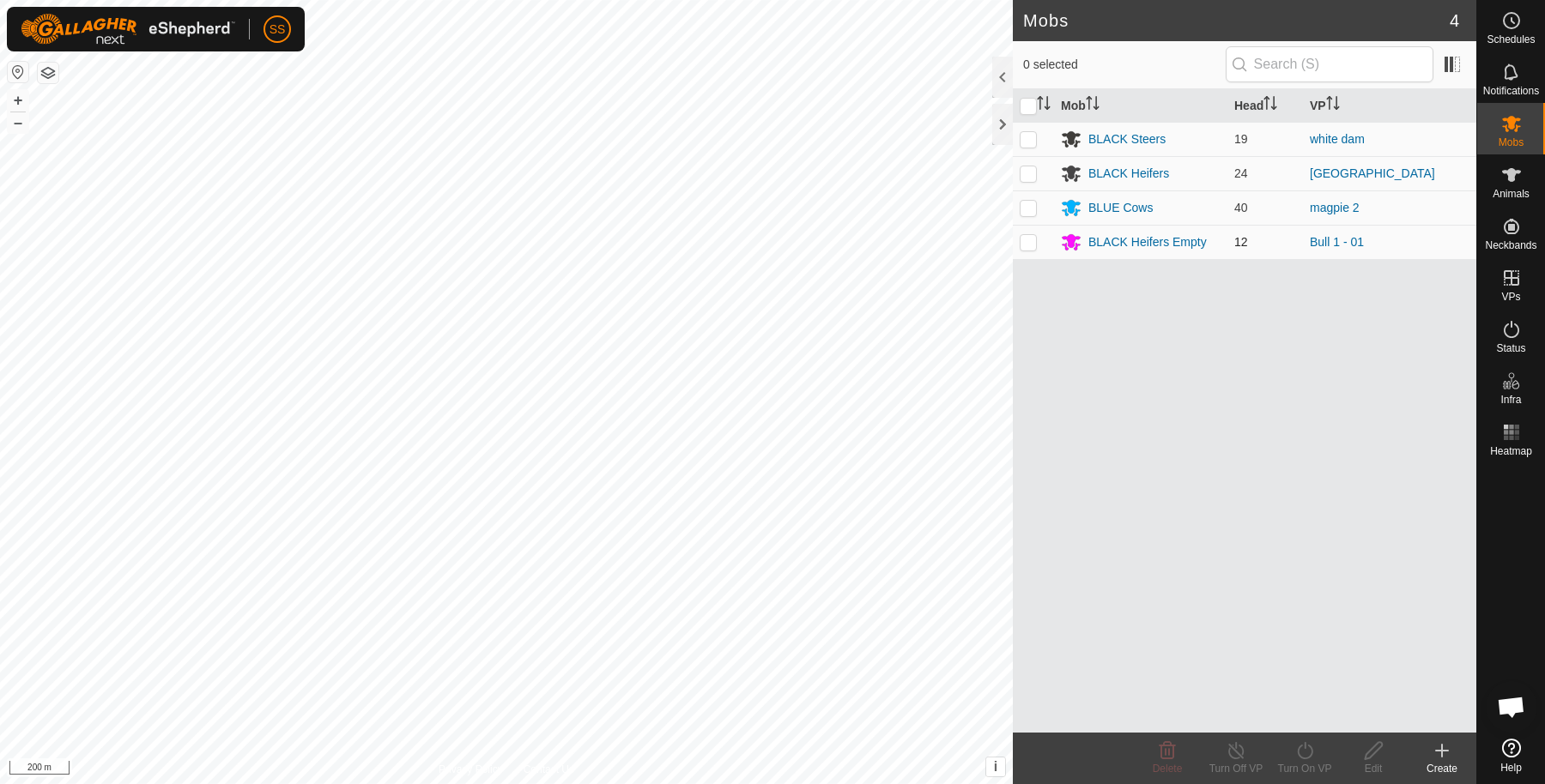
click at [1032, 243] on p-checkbox at bounding box center [1028, 241] width 17 height 14
checkbox input "true"
click at [1112, 238] on div "BLACK Heifers Empty" at bounding box center [1148, 242] width 118 height 18
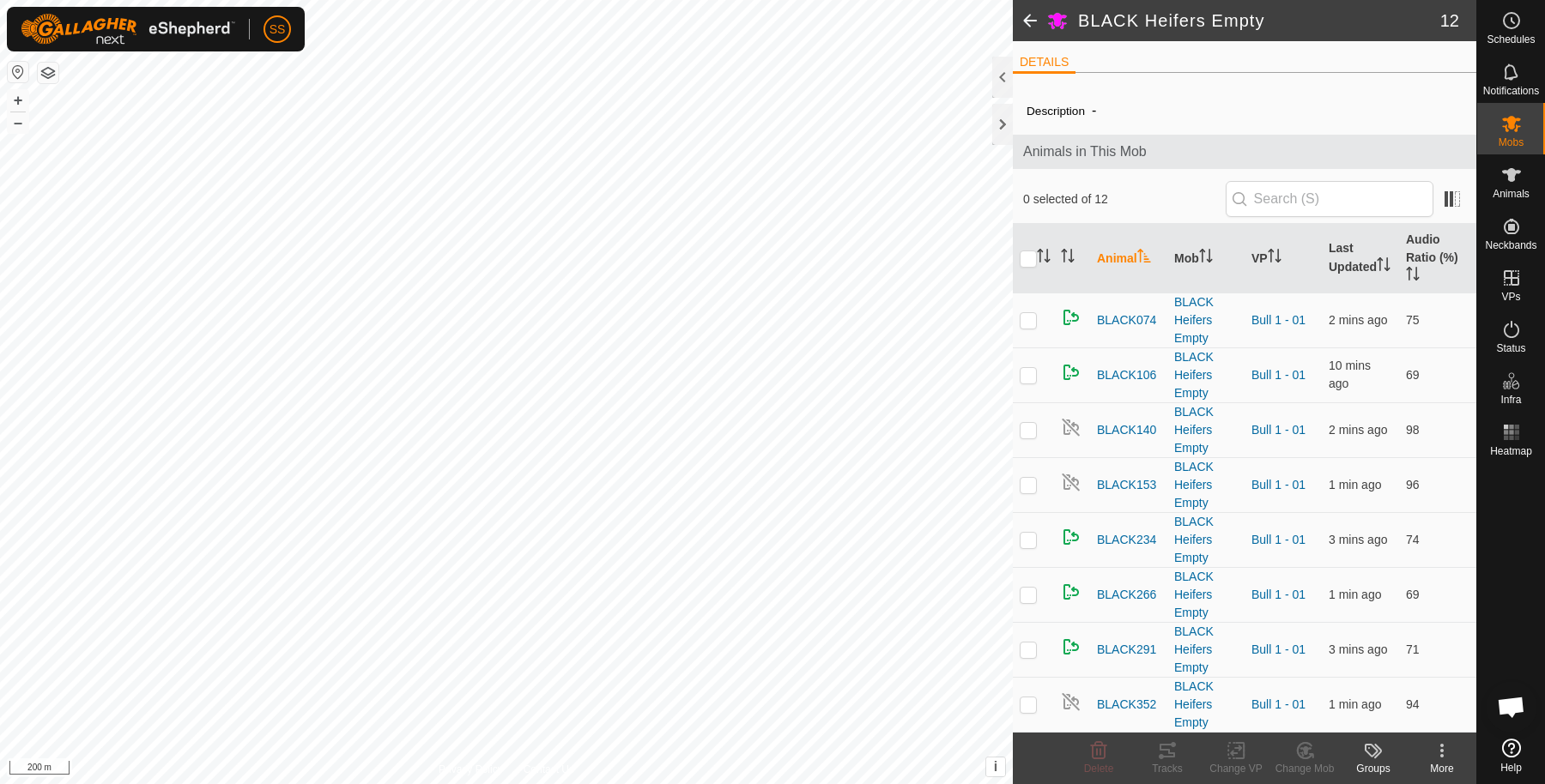
click at [1060, 25] on icon at bounding box center [1057, 22] width 19 height 16
click at [1029, 22] on span at bounding box center [1030, 20] width 35 height 41
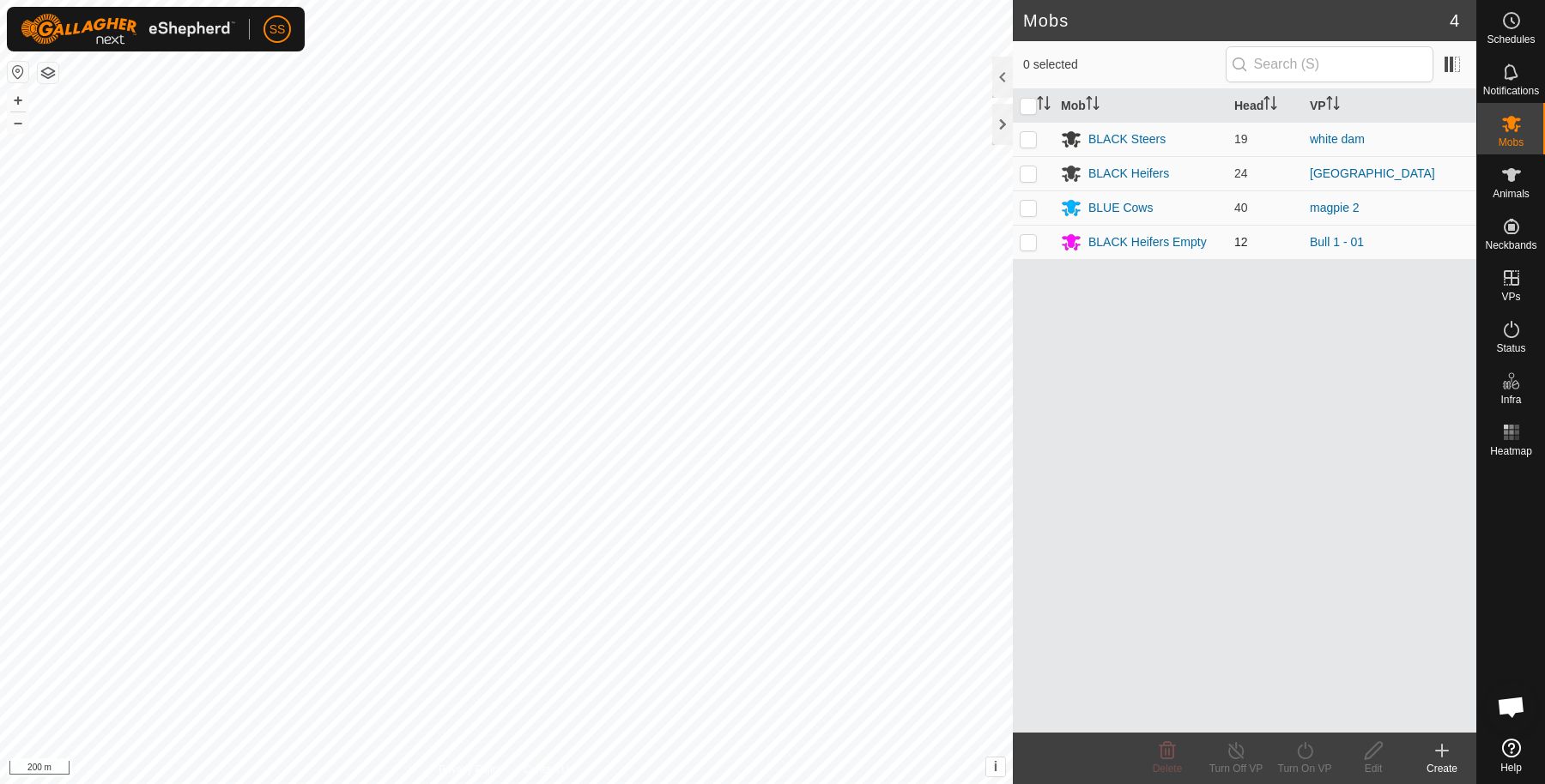
click at [1035, 243] on p-checkbox at bounding box center [1028, 241] width 17 height 14
checkbox input "true"
click at [1358, 747] on edit-svg-icon at bounding box center [1373, 750] width 68 height 21
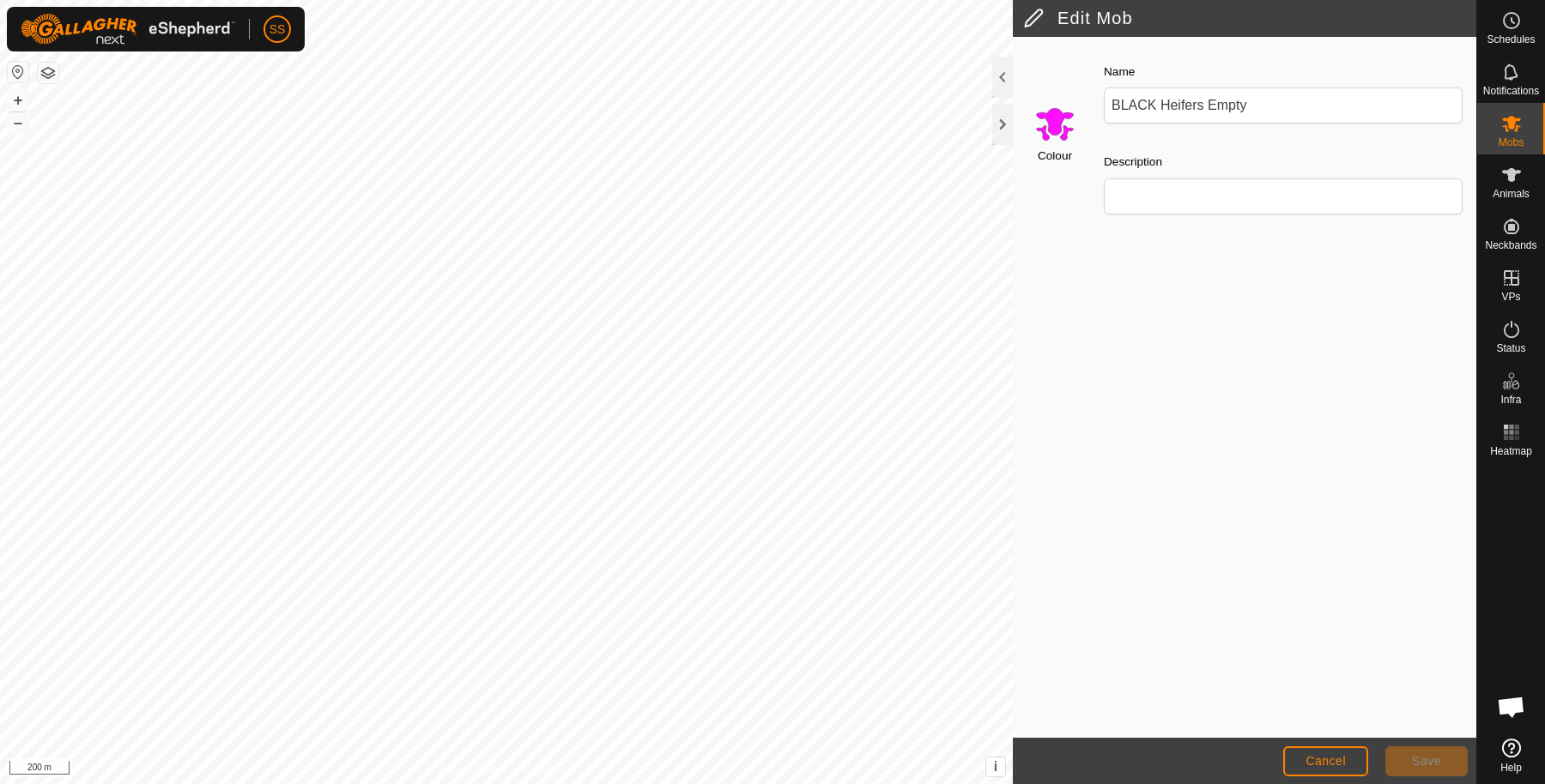
click at [1053, 122] on input "Select a color" at bounding box center [1054, 123] width 41 height 41
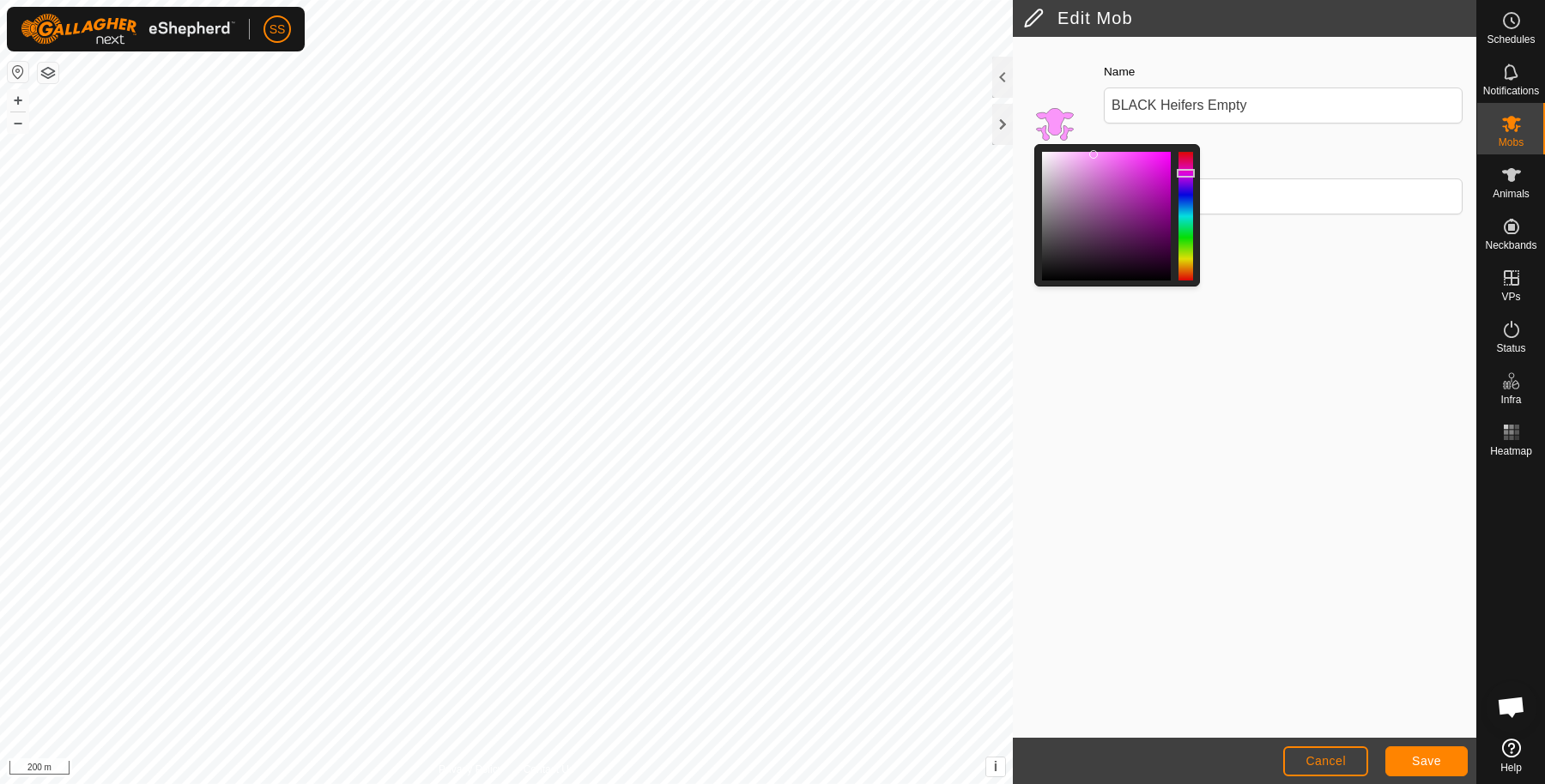
drag, startPoint x: 1163, startPoint y: 153, endPoint x: 1093, endPoint y: 153, distance: 70.0
click at [1093, 153] on div at bounding box center [1093, 154] width 8 height 8
click at [1430, 768] on button "Save" at bounding box center [1427, 761] width 82 height 30
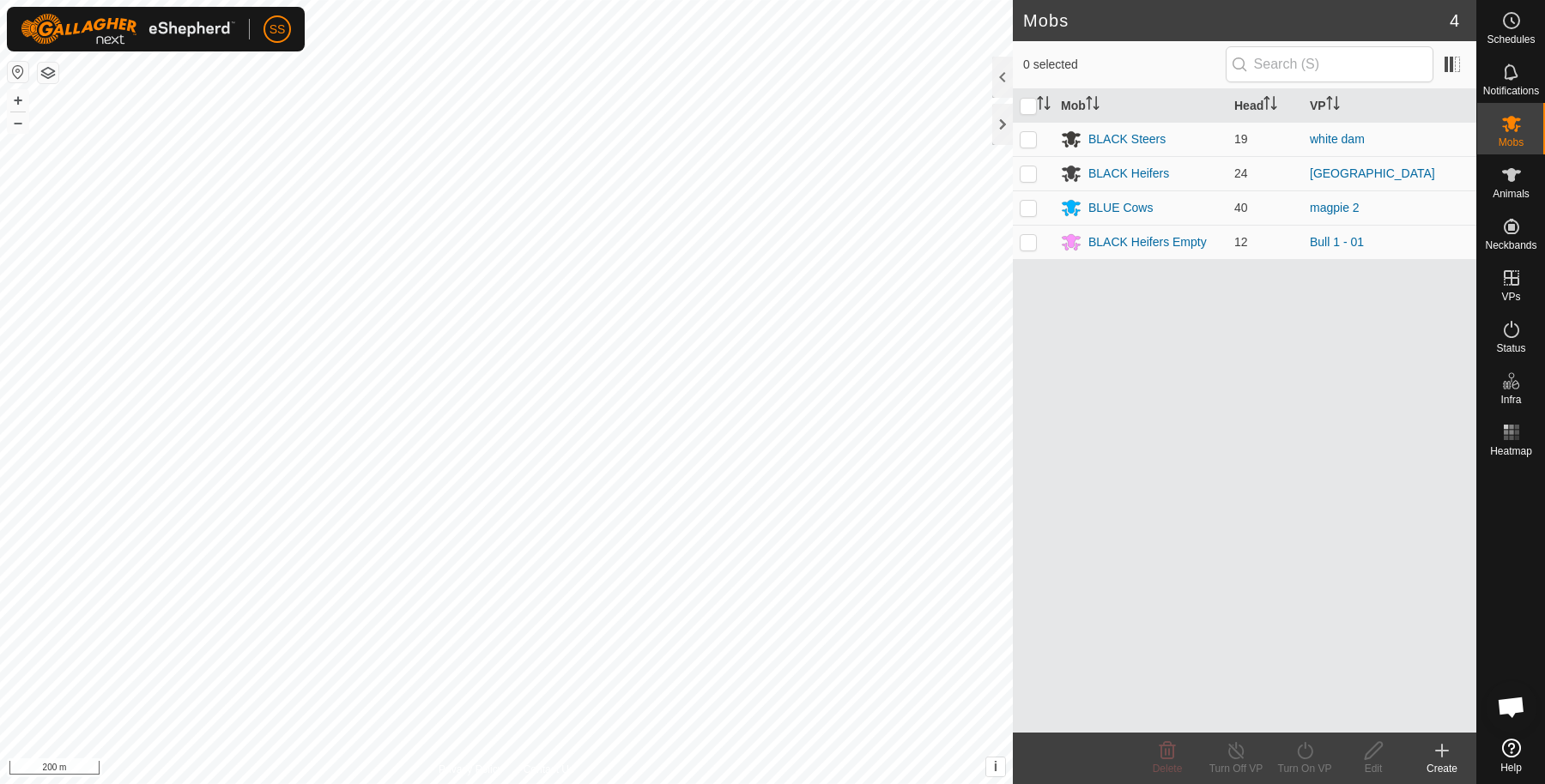
click at [346, 0] on html "SS Schedules Notifications Mobs Animals Neckbands VPs Status Infra Heatmap Help…" at bounding box center [772, 392] width 1545 height 784
click at [1024, 168] on p-checkbox at bounding box center [1028, 173] width 17 height 14
checkbox input "true"
click at [1368, 743] on icon at bounding box center [1374, 750] width 22 height 21
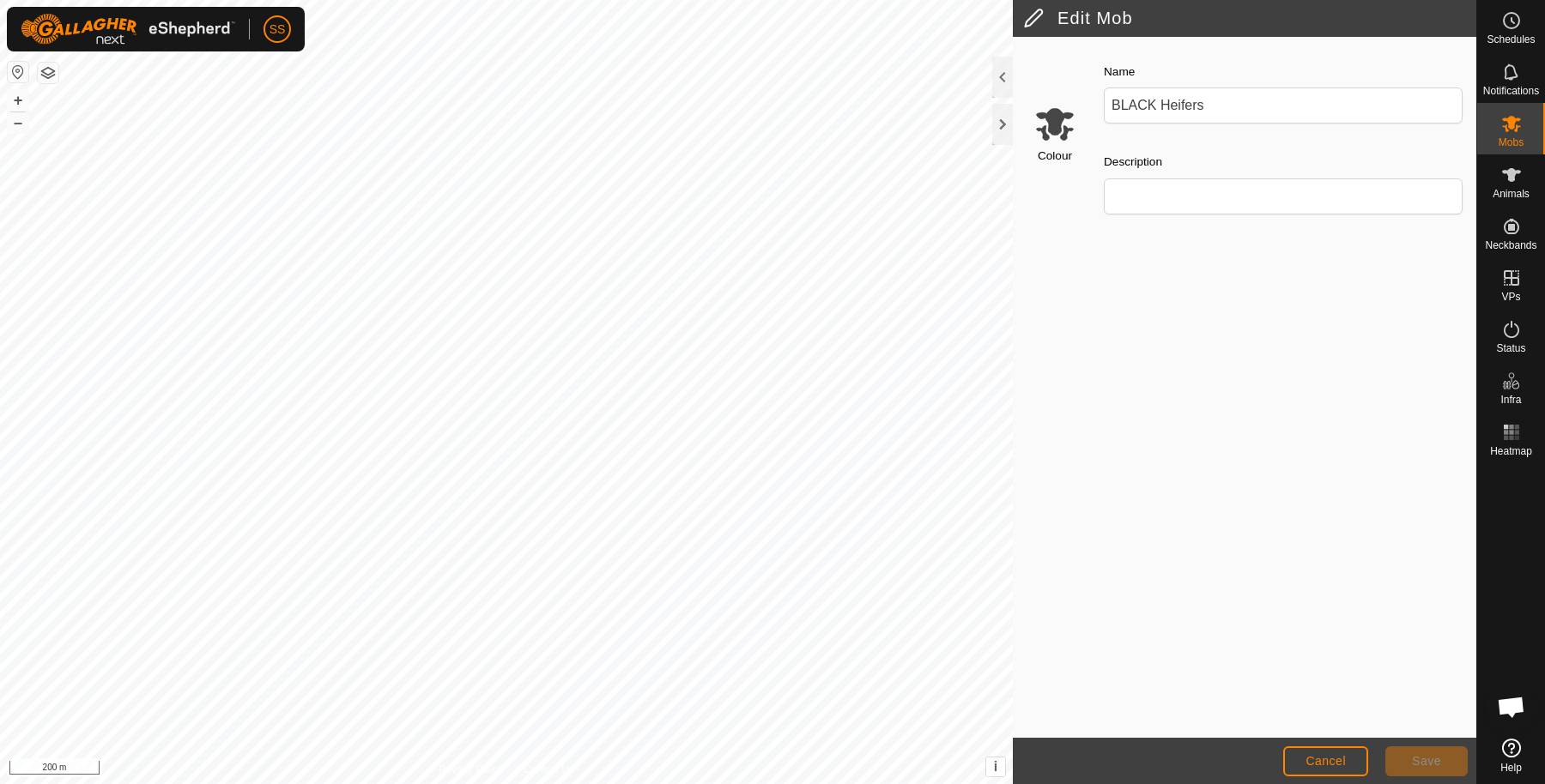
click at [1059, 131] on input "Select a color" at bounding box center [1054, 123] width 41 height 41
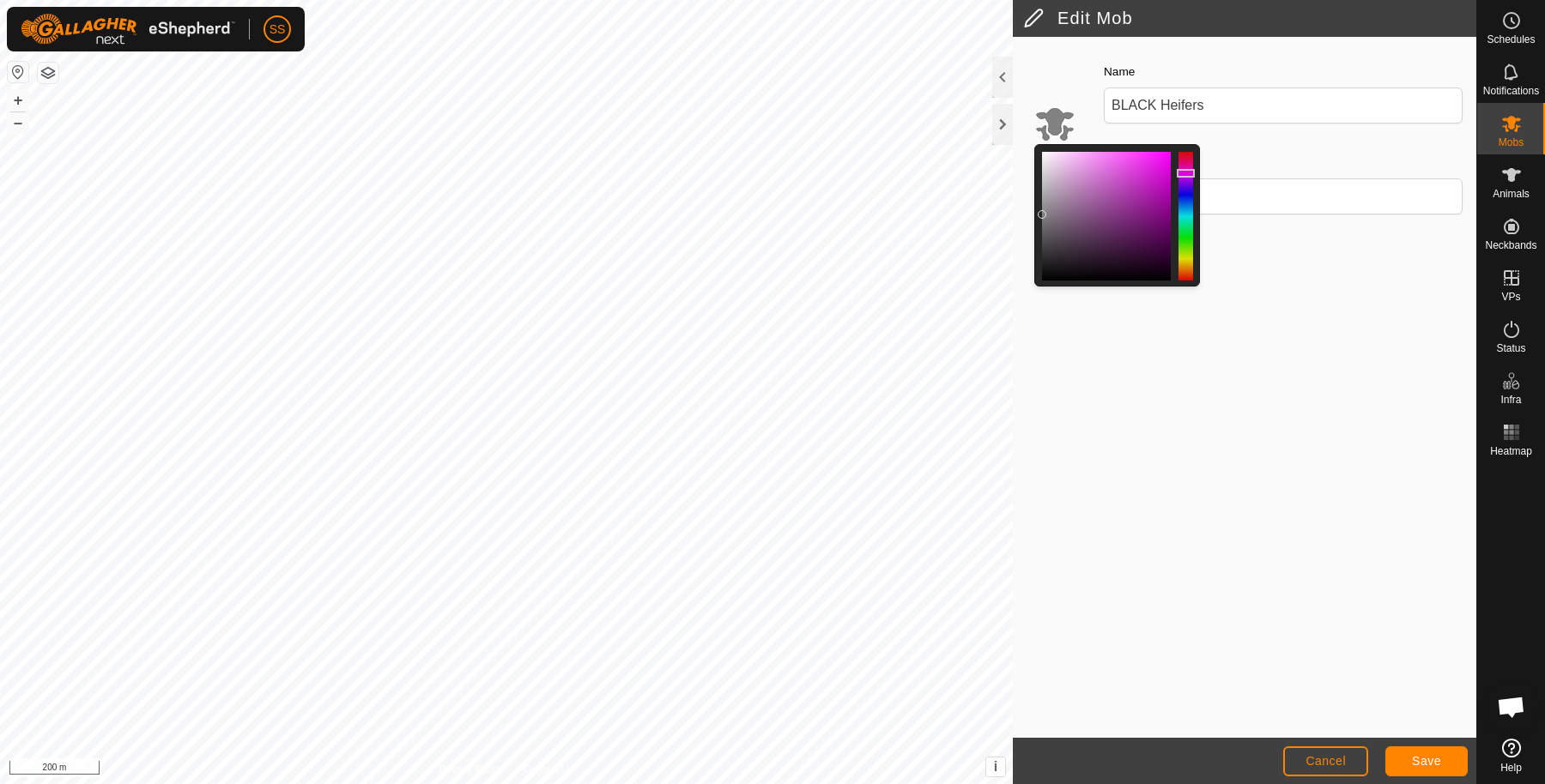
drag, startPoint x: 1044, startPoint y: 239, endPoint x: 1039, endPoint y: 214, distance: 25.5
click at [1039, 214] on div at bounding box center [1041, 214] width 8 height 8
click at [1427, 747] on button "Save" at bounding box center [1427, 761] width 82 height 30
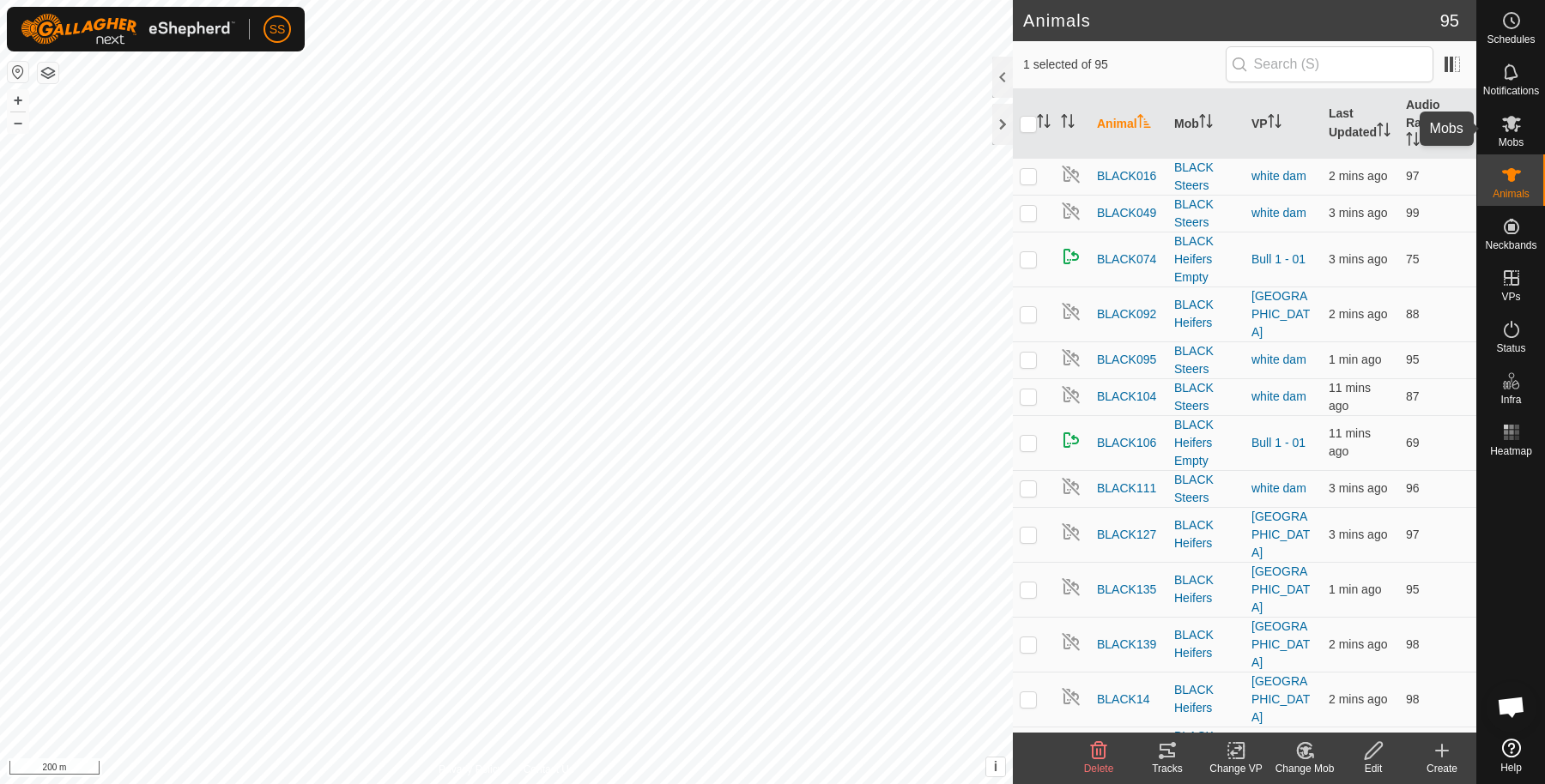
click at [1505, 126] on icon at bounding box center [1511, 124] width 19 height 16
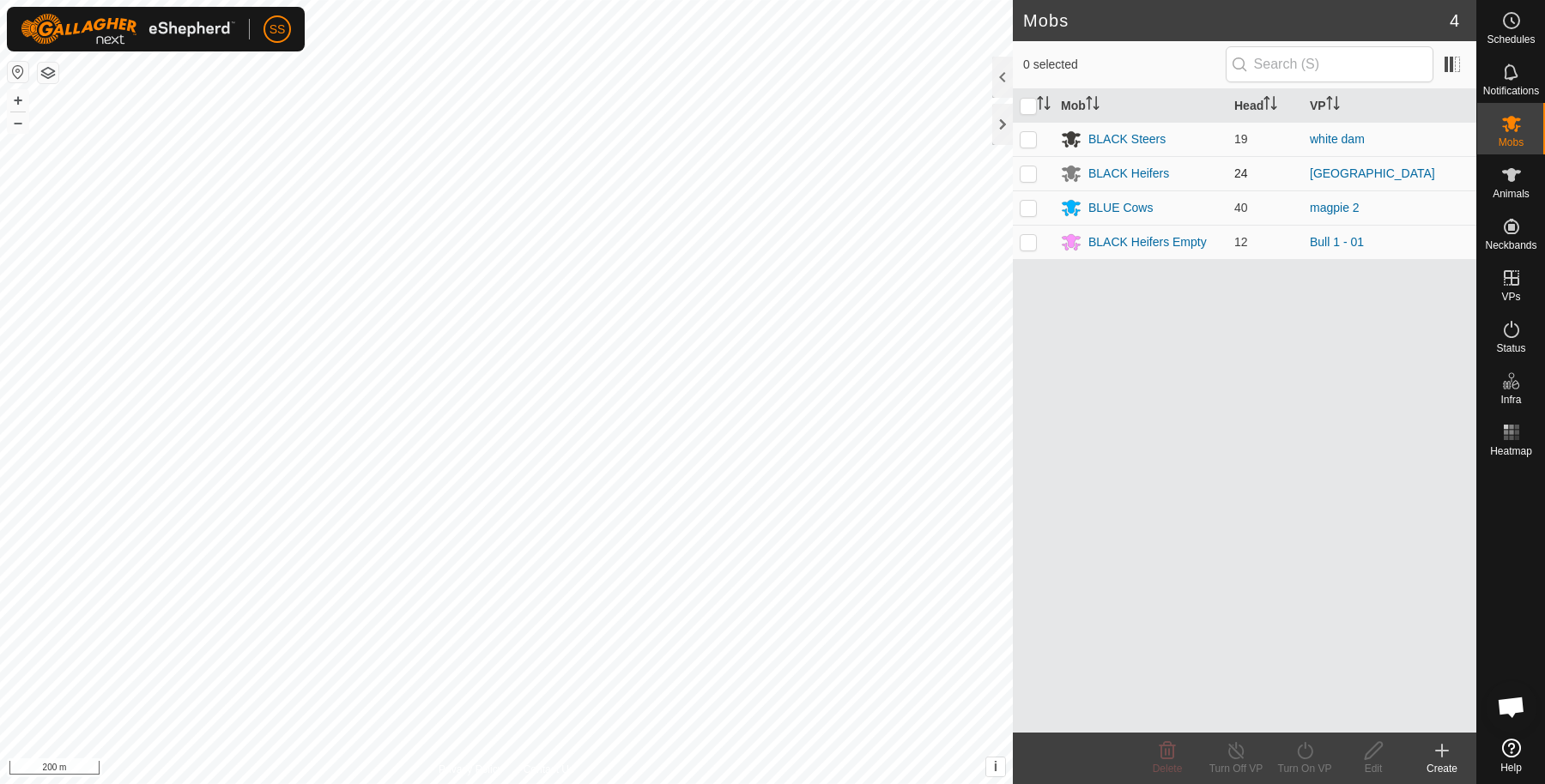
click at [1028, 170] on p-checkbox at bounding box center [1028, 173] width 17 height 14
checkbox input "true"
click at [1369, 755] on icon at bounding box center [1374, 750] width 22 height 21
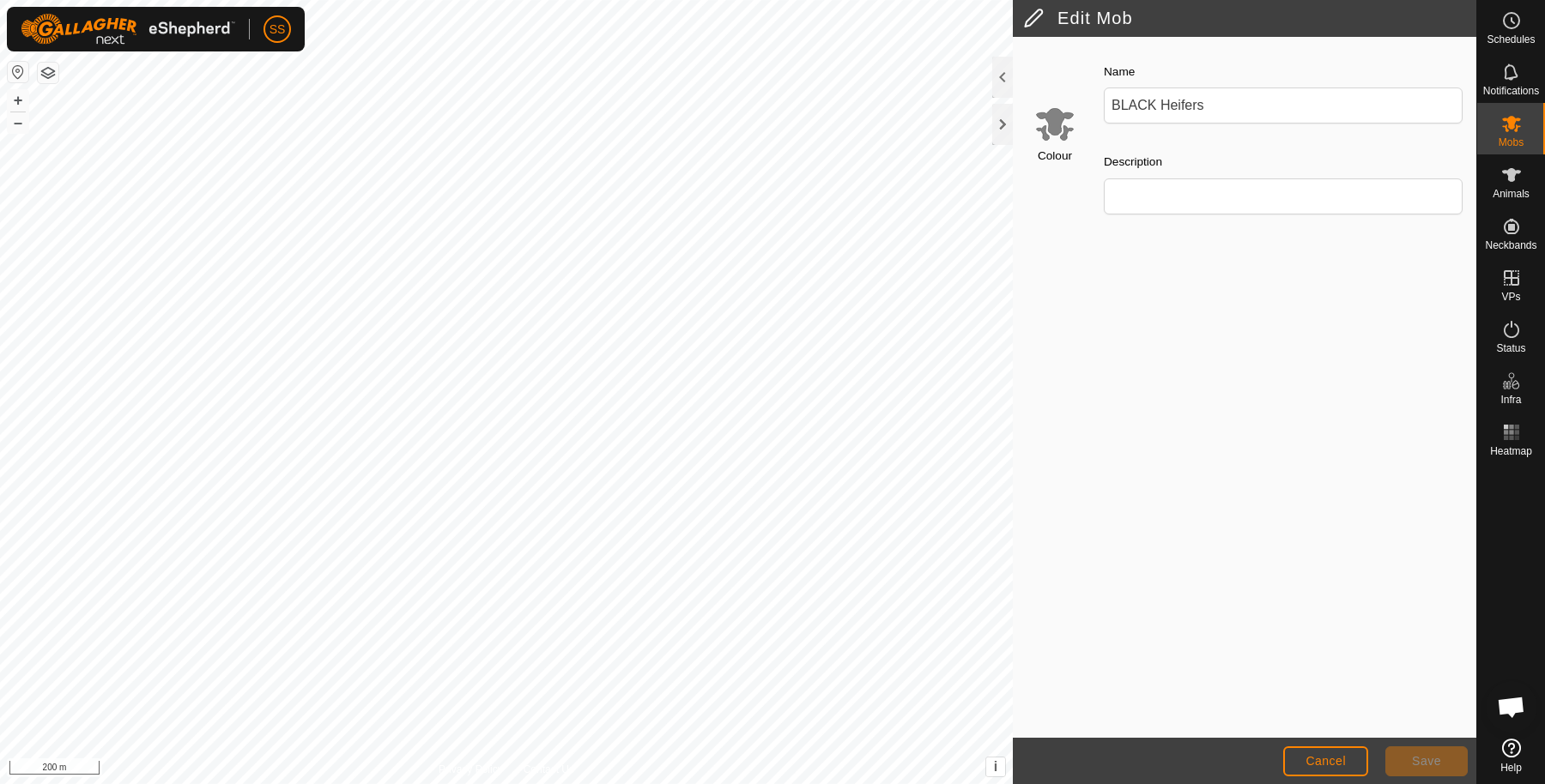
click at [1061, 130] on input "Select a color" at bounding box center [1054, 123] width 41 height 41
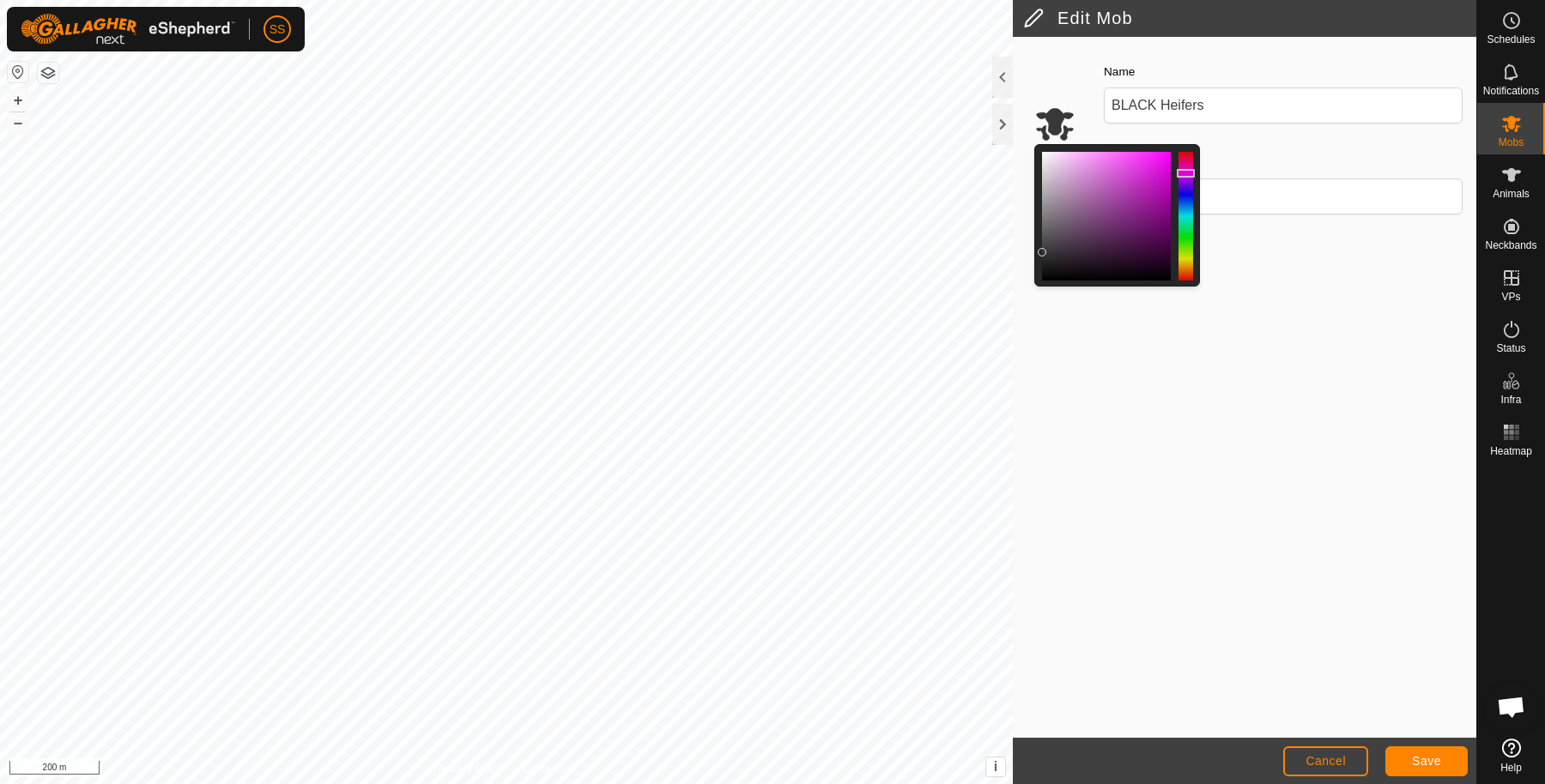
drag, startPoint x: 1043, startPoint y: 211, endPoint x: 1041, endPoint y: 251, distance: 40.0
click at [1041, 251] on div at bounding box center [1041, 251] width 8 height 8
click at [1448, 756] on button "Save" at bounding box center [1427, 761] width 82 height 30
